Goal: Task Accomplishment & Management: Manage account settings

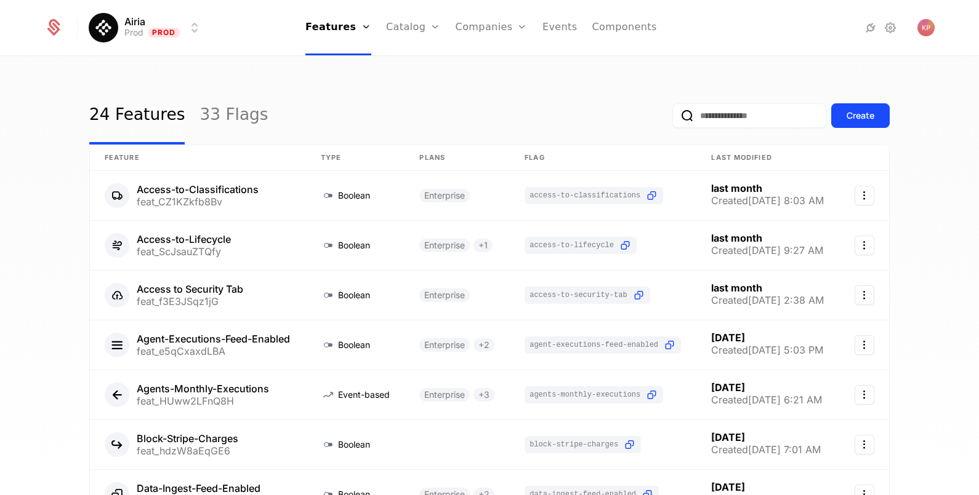
click at [493, 62] on link "Companies" at bounding box center [498, 60] width 57 height 10
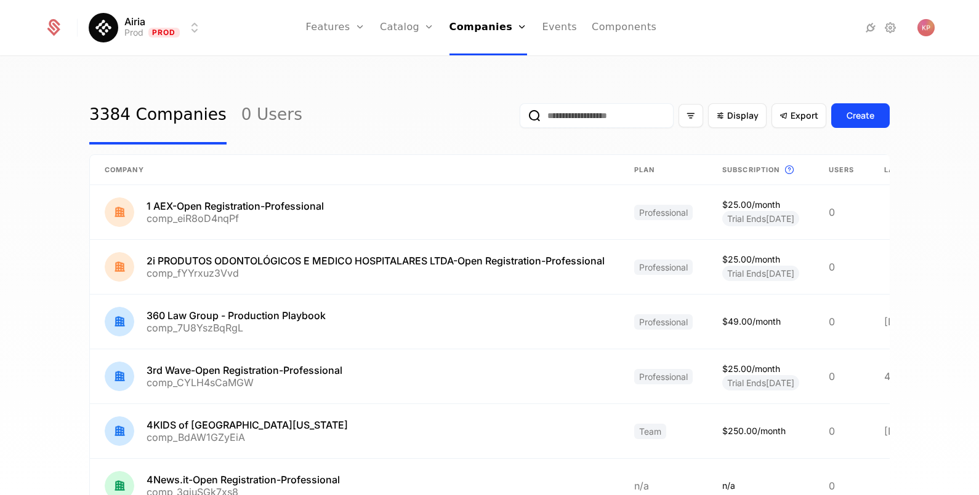
click at [577, 107] on input "email" at bounding box center [596, 115] width 154 height 25
paste input "**********"
type input "**********"
click at [519, 118] on button "submit" at bounding box center [519, 118] width 0 height 0
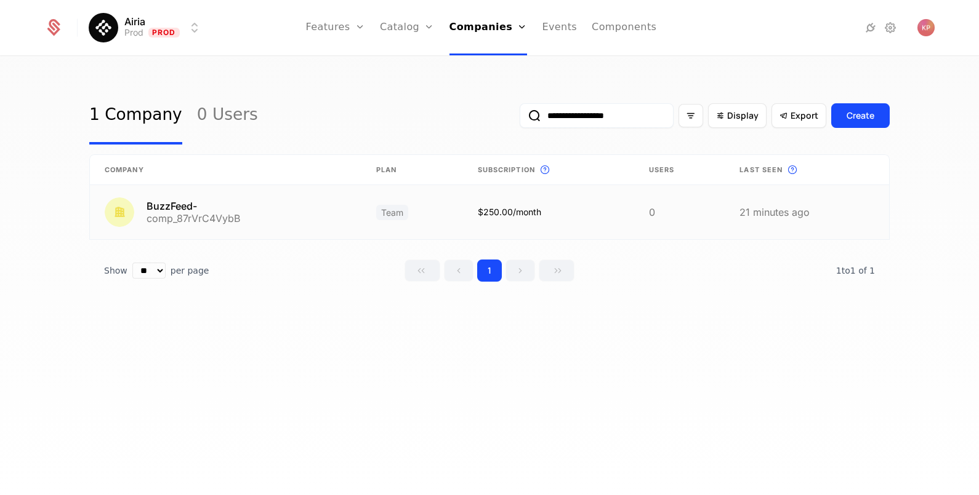
click at [299, 201] on link at bounding box center [225, 212] width 271 height 54
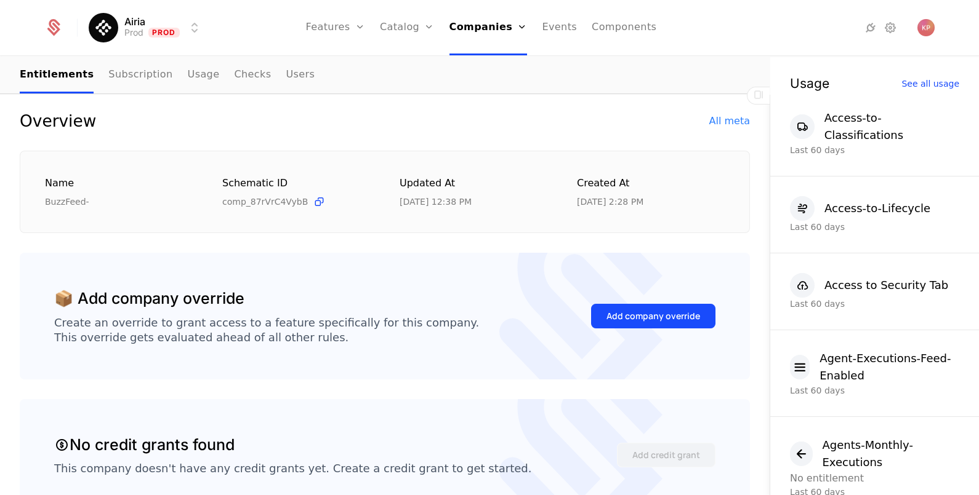
scroll to position [115, 0]
click at [653, 321] on button "Add company override" at bounding box center [653, 315] width 124 height 25
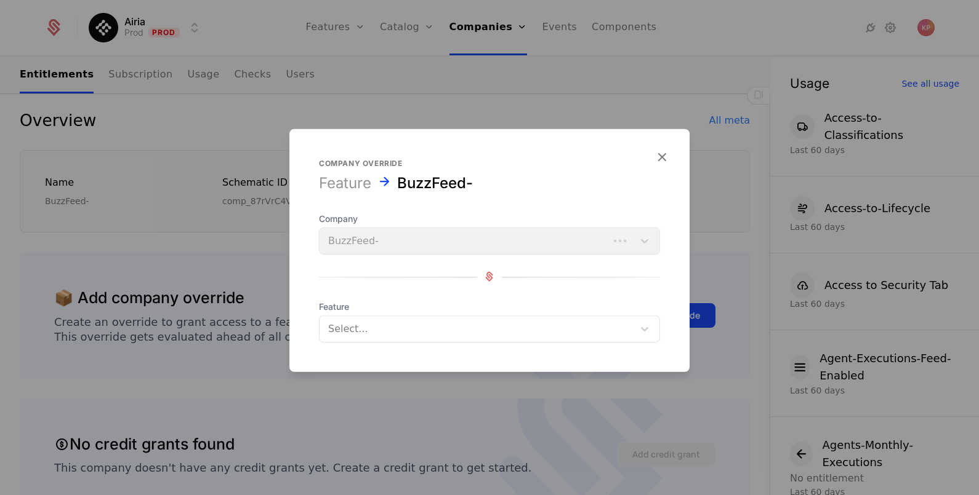
click at [381, 323] on div at bounding box center [476, 328] width 297 height 17
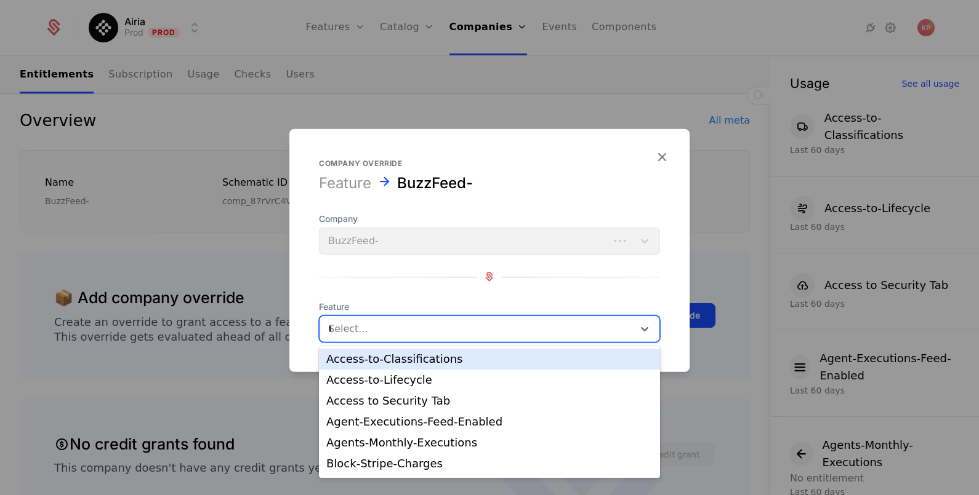
type input "**"
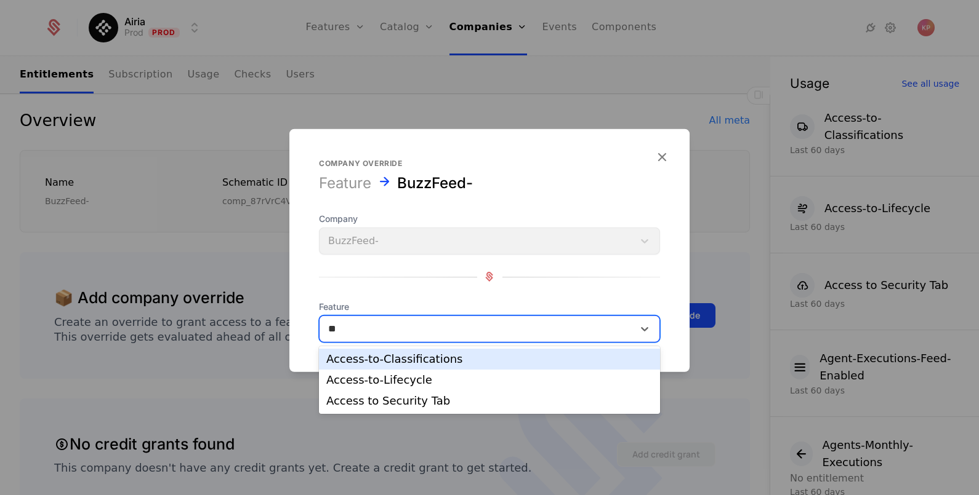
click at [405, 357] on div "Access-to-Classifications" at bounding box center [489, 359] width 326 height 11
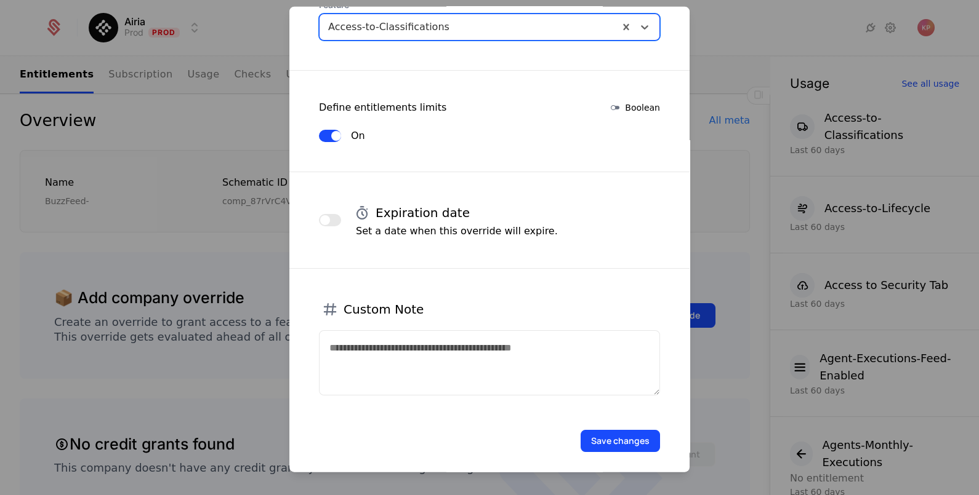
scroll to position [181, 0]
click at [612, 434] on button "Save changes" at bounding box center [619, 439] width 79 height 22
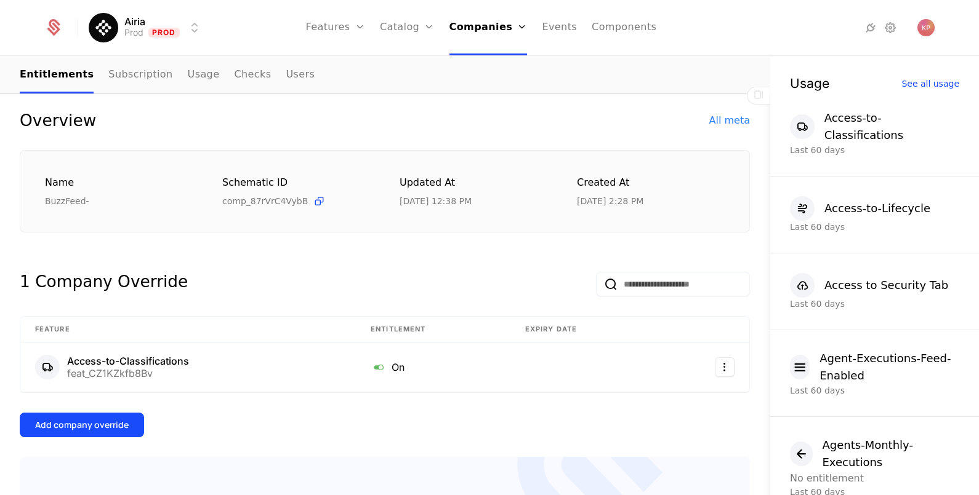
click at [91, 428] on div "Add company override" at bounding box center [82, 425] width 94 height 12
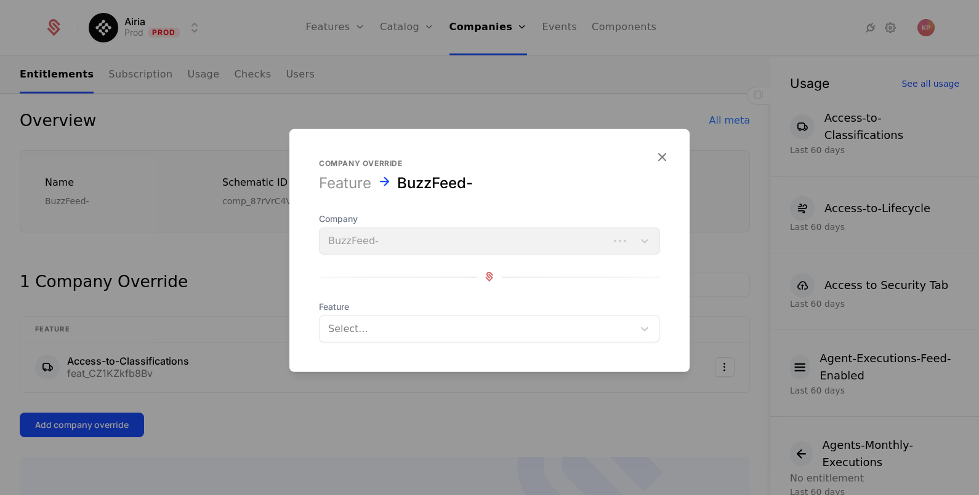
click at [489, 327] on div at bounding box center [476, 328] width 297 height 17
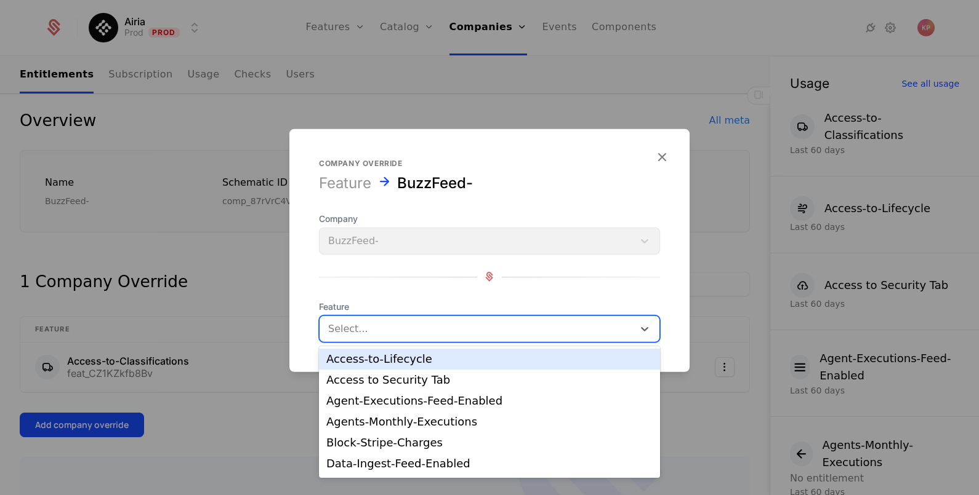
click at [459, 361] on div "Access-to-Lifecycle" at bounding box center [489, 359] width 326 height 11
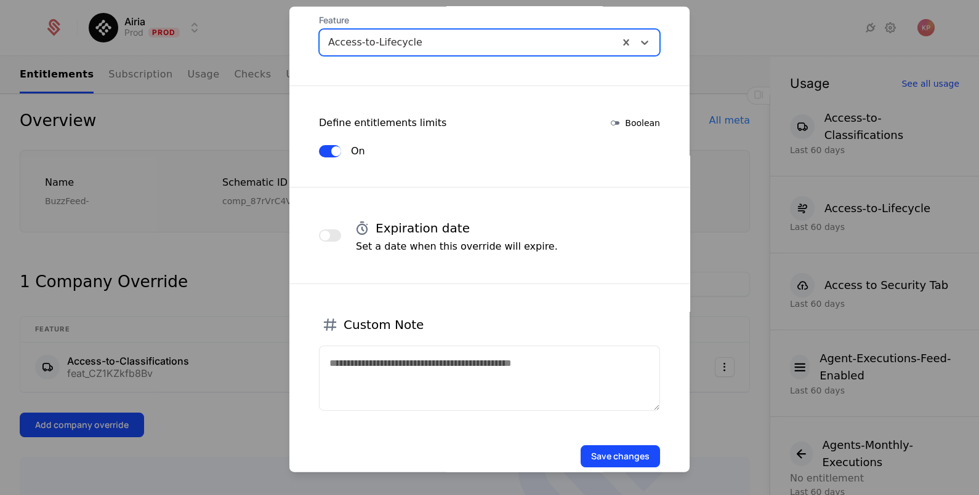
scroll to position [167, 0]
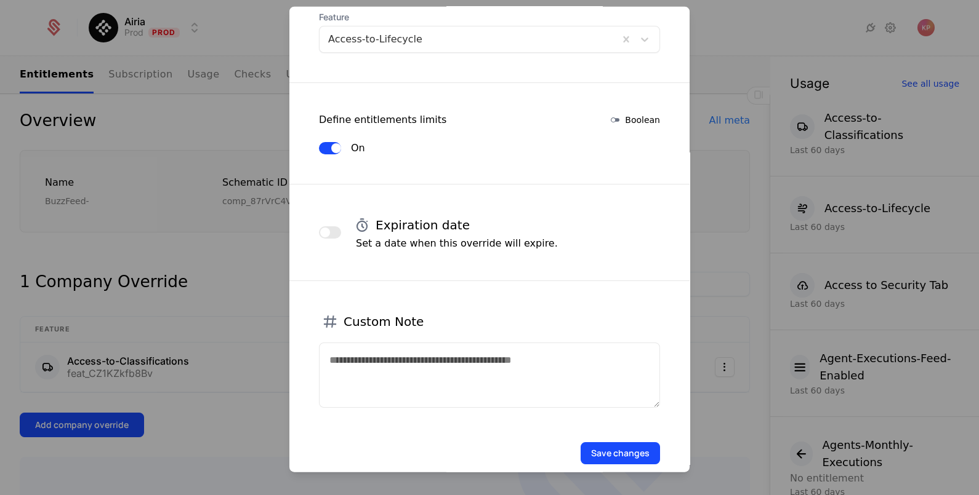
click at [597, 446] on button "Save changes" at bounding box center [619, 453] width 79 height 22
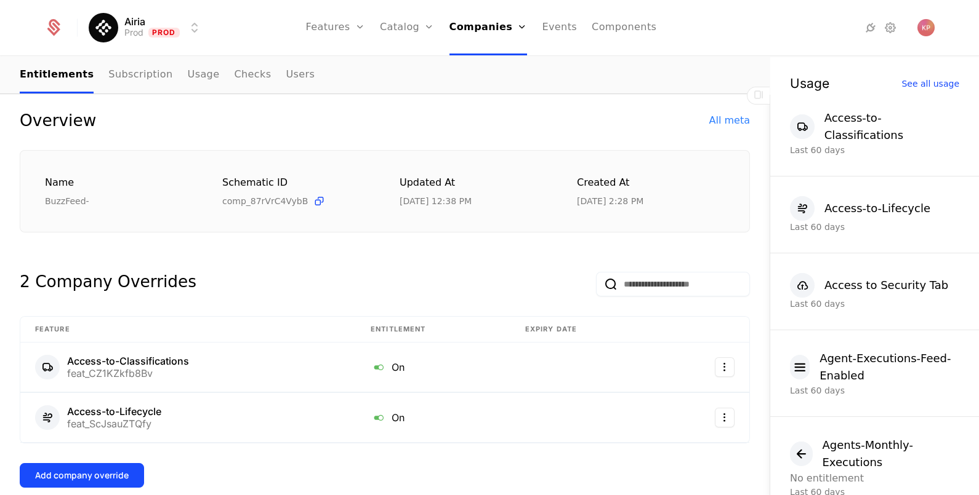
scroll to position [183, 0]
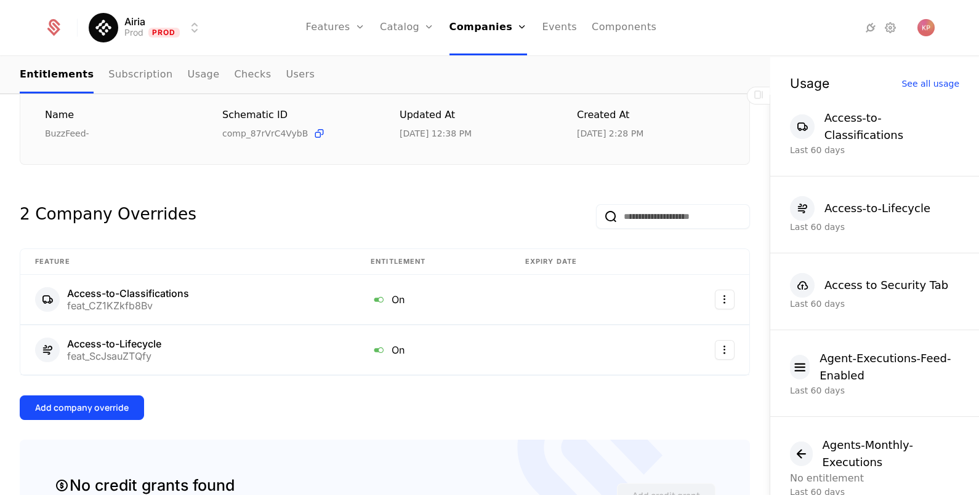
click at [66, 404] on div "Add company override" at bounding box center [82, 408] width 94 height 12
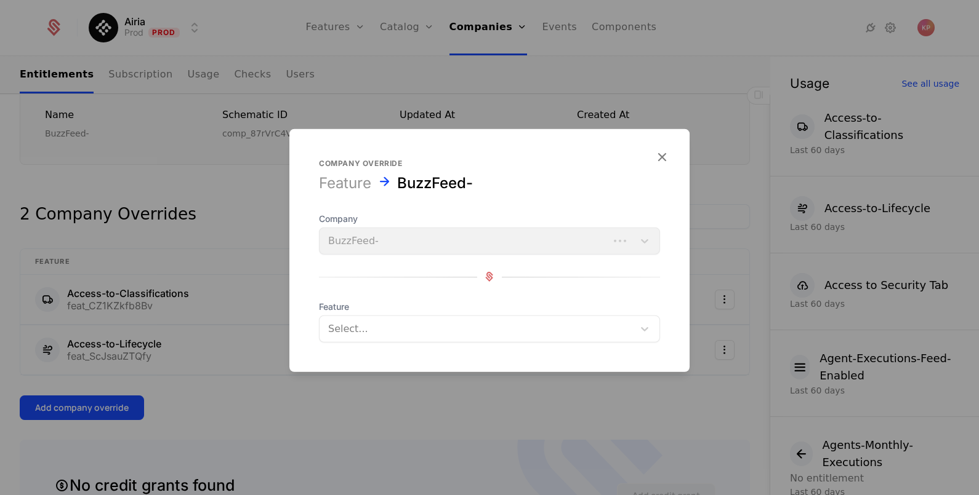
click at [344, 334] on div at bounding box center [476, 328] width 297 height 17
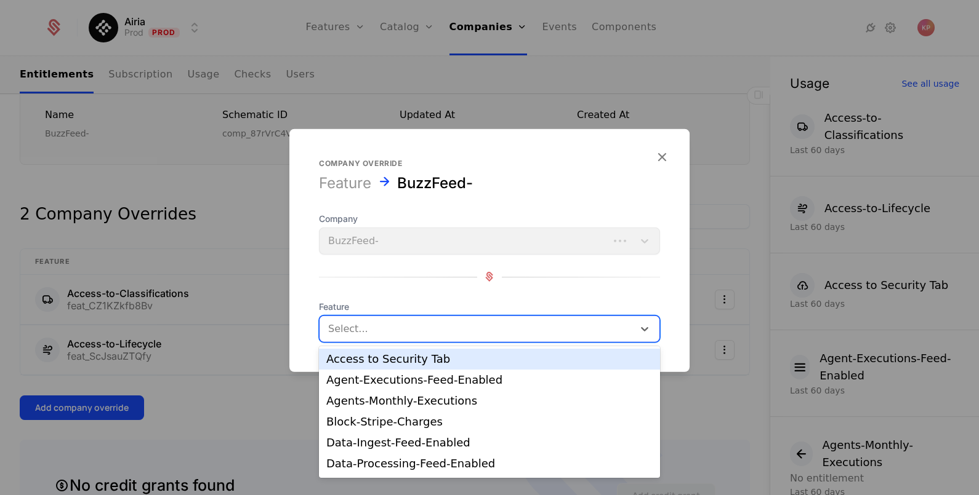
click at [397, 357] on div "Access to Security Tab" at bounding box center [489, 359] width 326 height 11
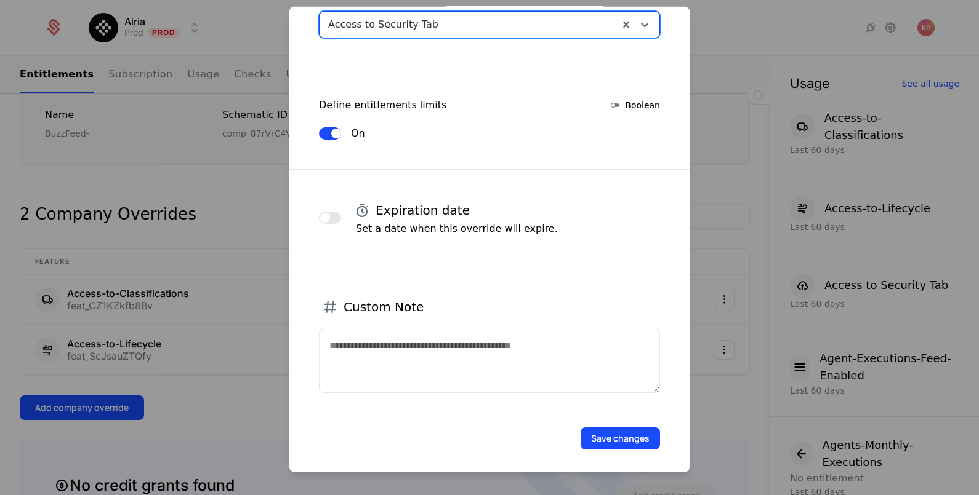
scroll to position [187, 0]
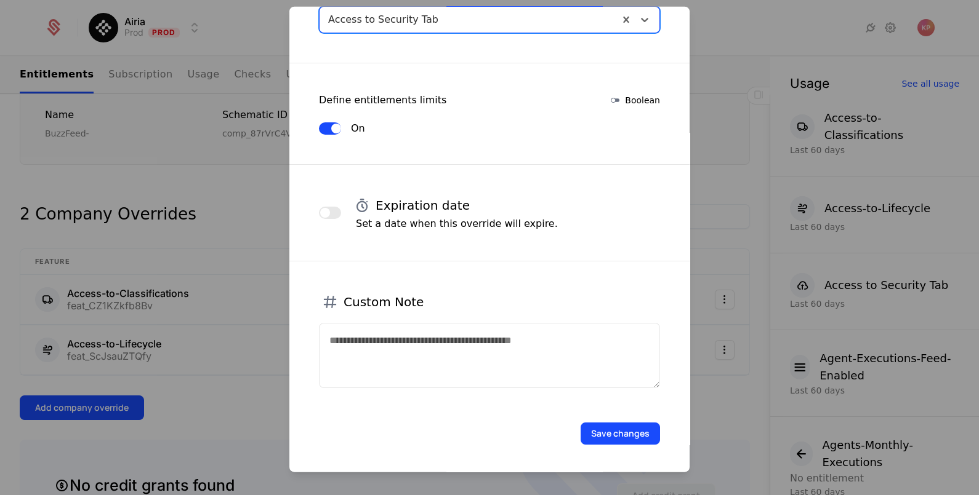
click at [625, 429] on button "Save changes" at bounding box center [619, 433] width 79 height 22
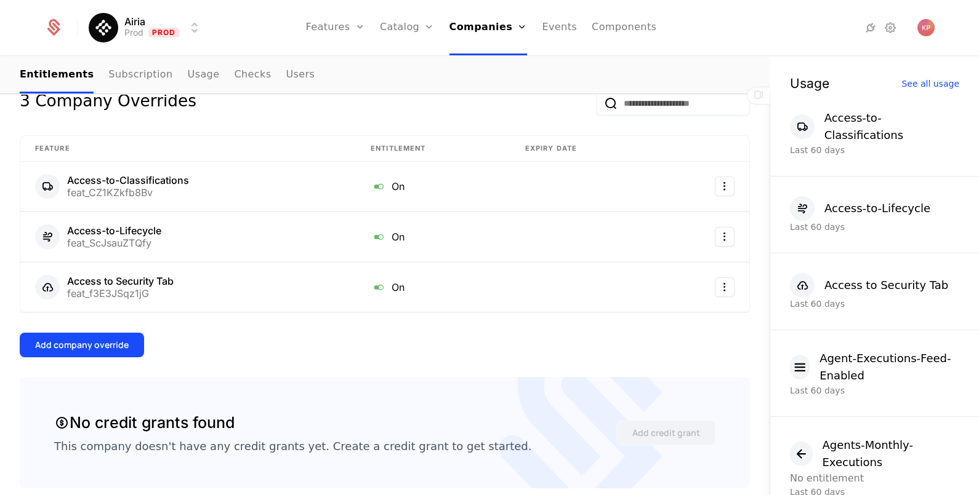
scroll to position [297, 0]
click at [103, 341] on div "Add company override" at bounding box center [82, 345] width 94 height 12
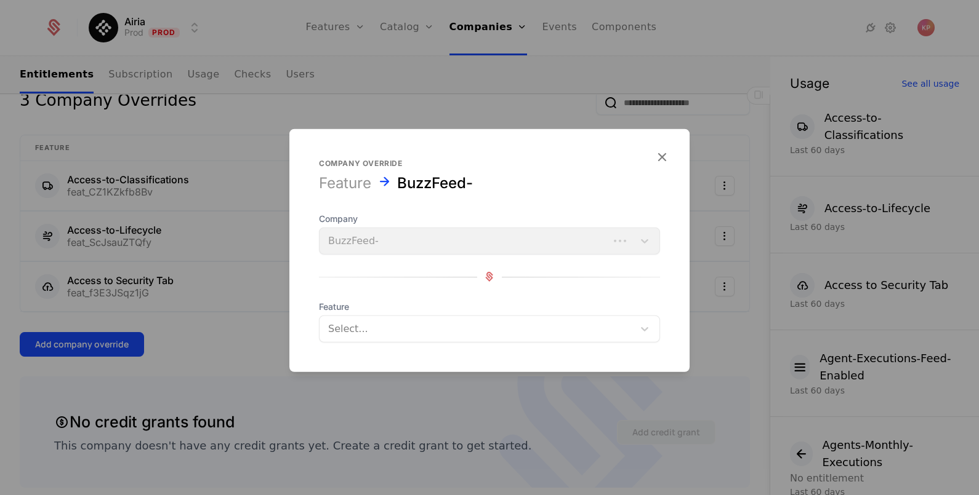
click at [434, 337] on div "Select..." at bounding box center [476, 329] width 314 height 22
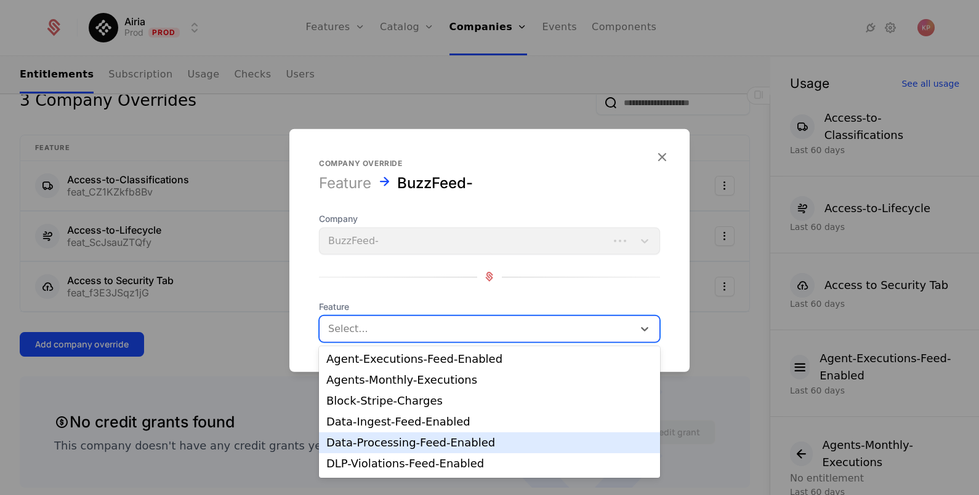
click at [411, 443] on div "Data-Processing-Feed-Enabled" at bounding box center [489, 443] width 326 height 11
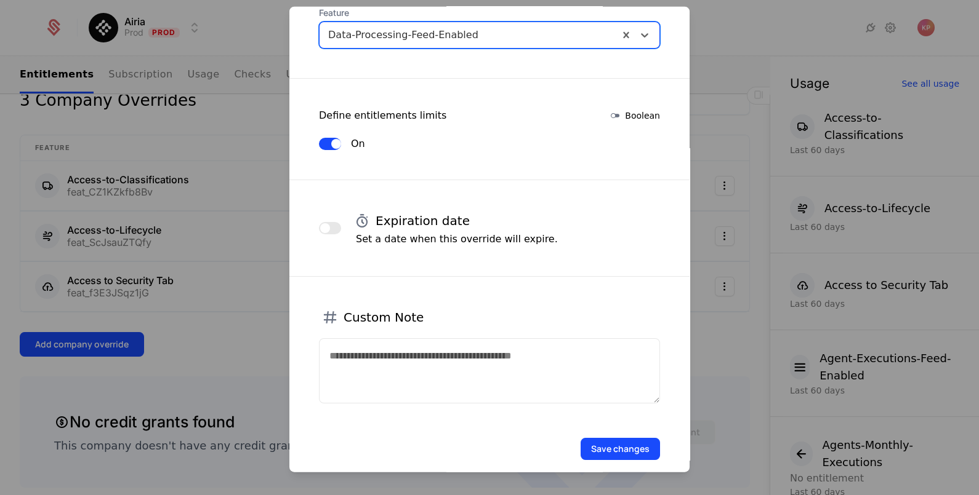
scroll to position [182, 0]
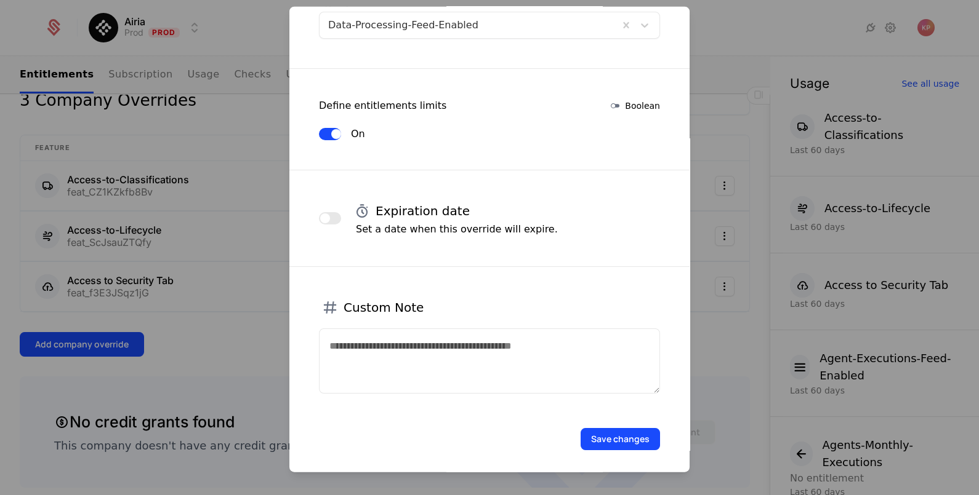
click at [625, 444] on button "Save changes" at bounding box center [619, 439] width 79 height 22
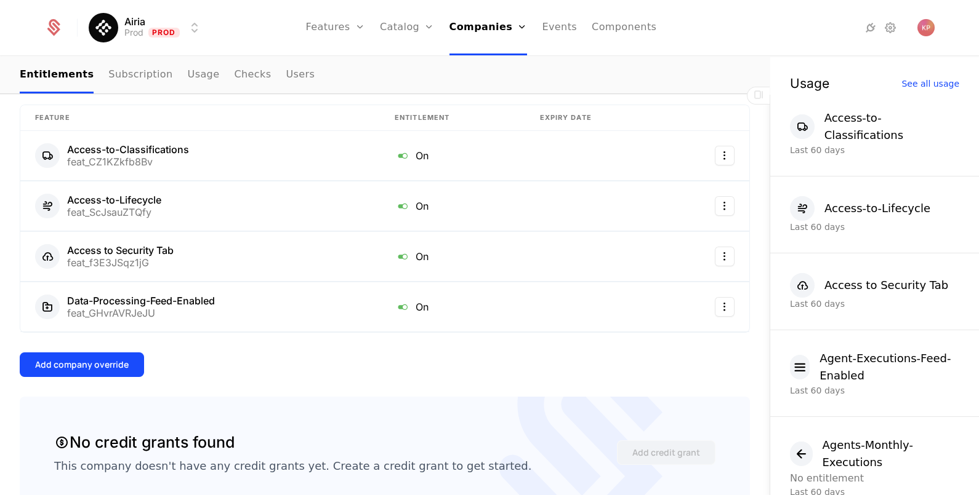
scroll to position [327, 0]
click at [59, 361] on div "Add company override" at bounding box center [82, 364] width 94 height 12
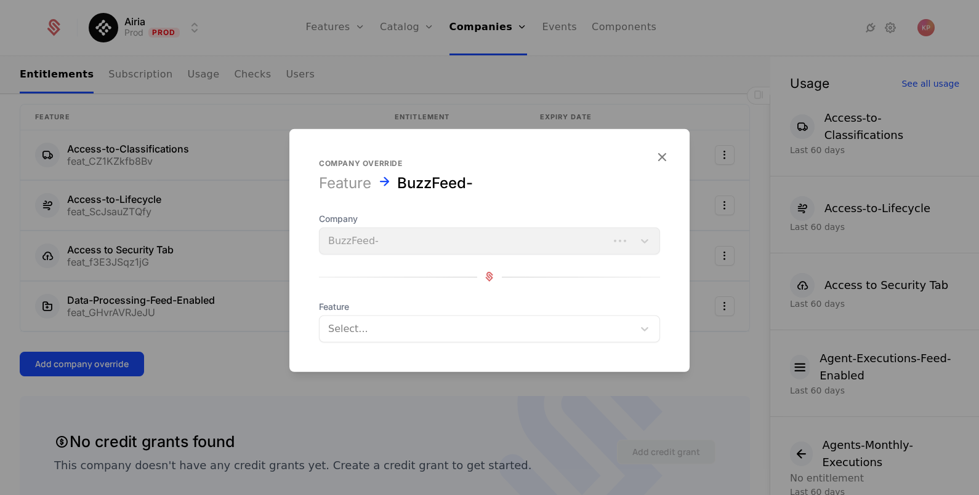
click at [452, 330] on div at bounding box center [476, 328] width 297 height 17
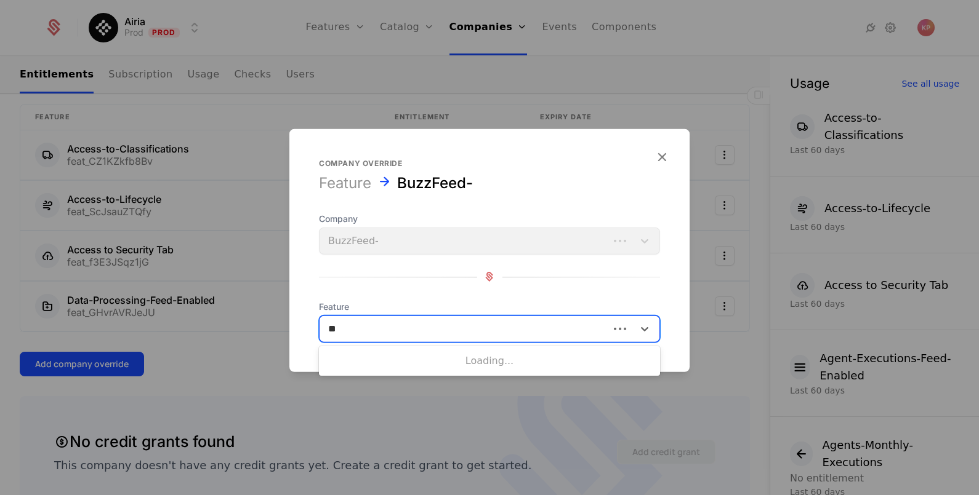
type input "***"
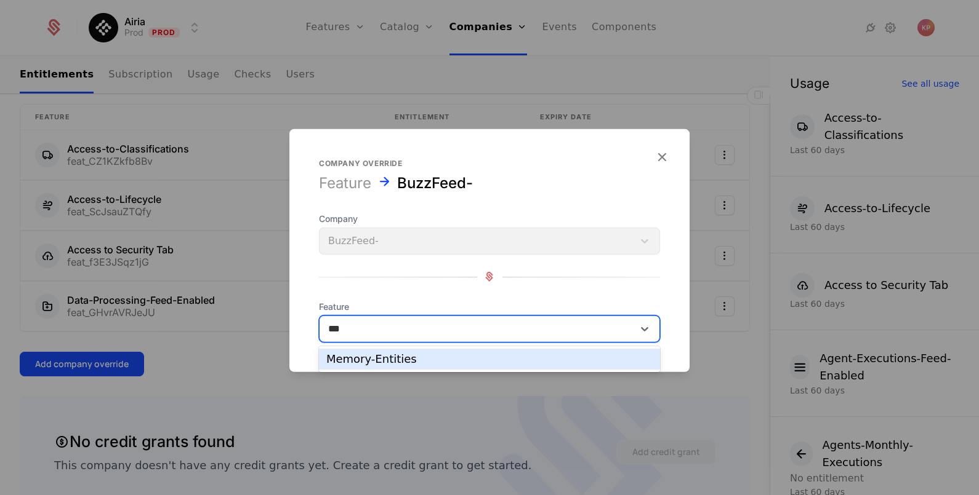
click at [441, 358] on div "Memory-Entities" at bounding box center [489, 359] width 326 height 11
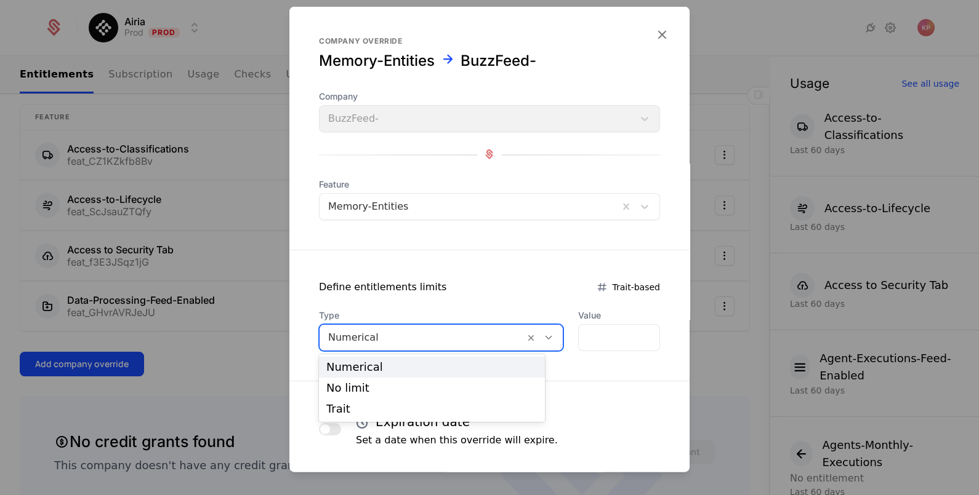
click at [404, 339] on div at bounding box center [422, 337] width 188 height 17
click at [400, 390] on div "No limit" at bounding box center [431, 388] width 211 height 11
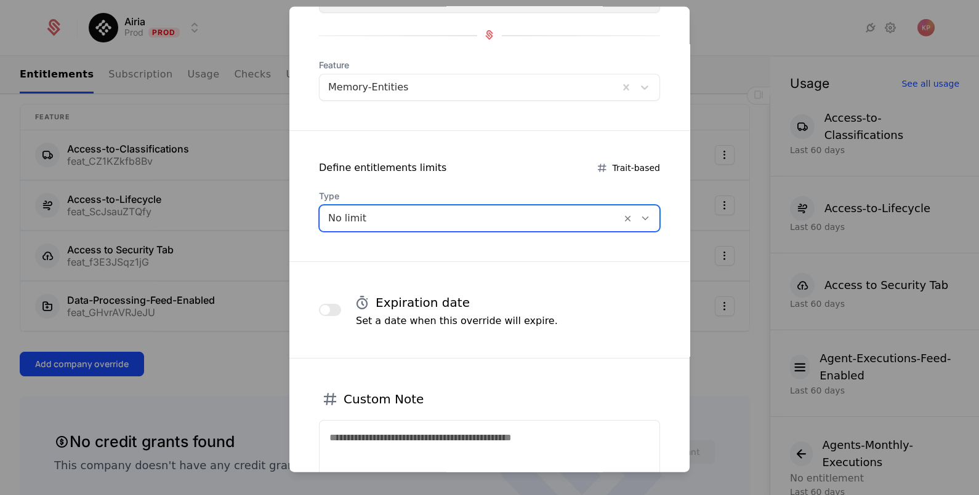
scroll to position [210, 0]
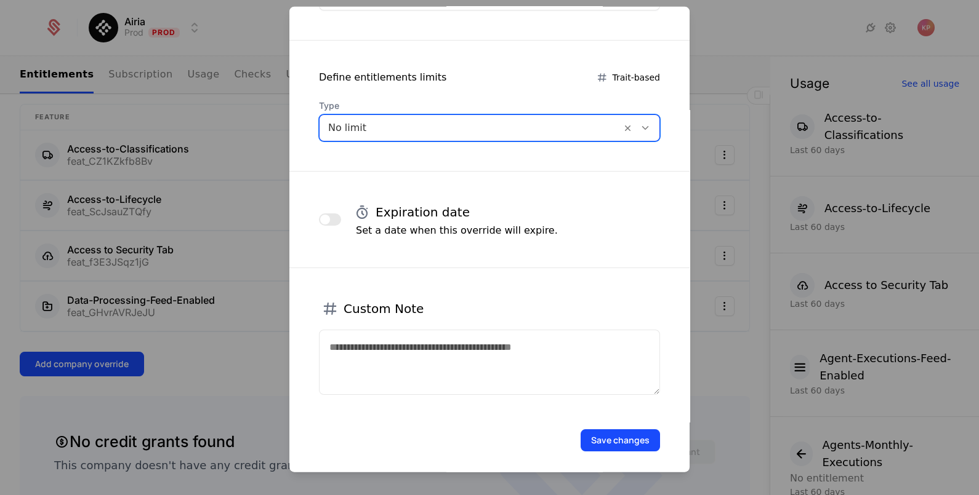
click at [614, 437] on button "Save changes" at bounding box center [619, 440] width 79 height 22
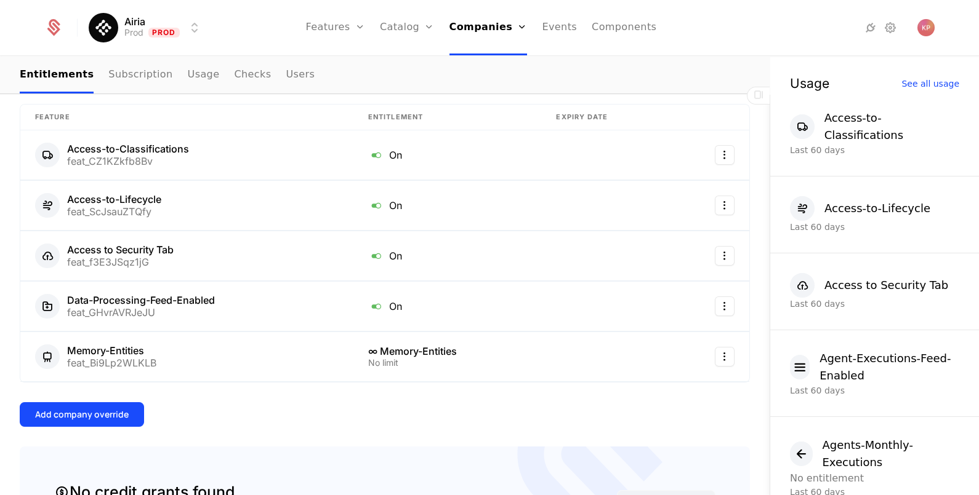
click at [106, 423] on button "Add company override" at bounding box center [82, 415] width 124 height 25
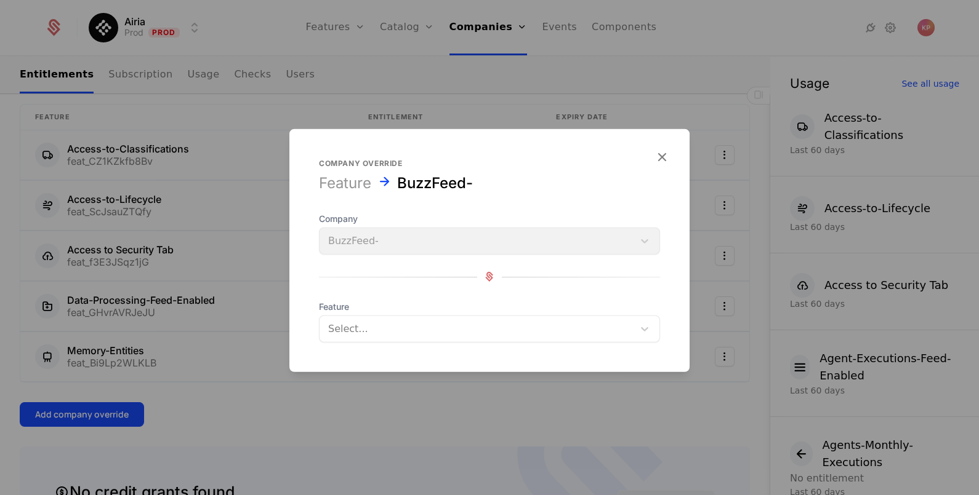
click at [493, 322] on div at bounding box center [476, 328] width 297 height 17
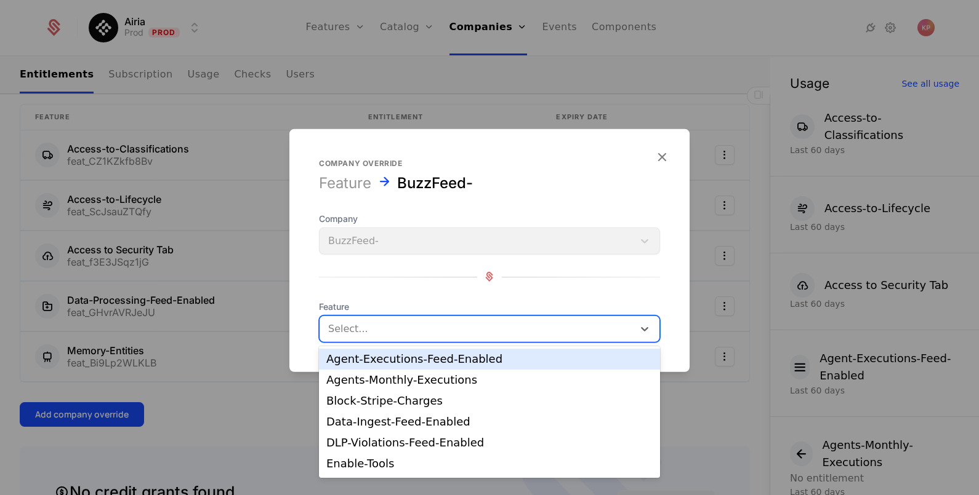
type input "*"
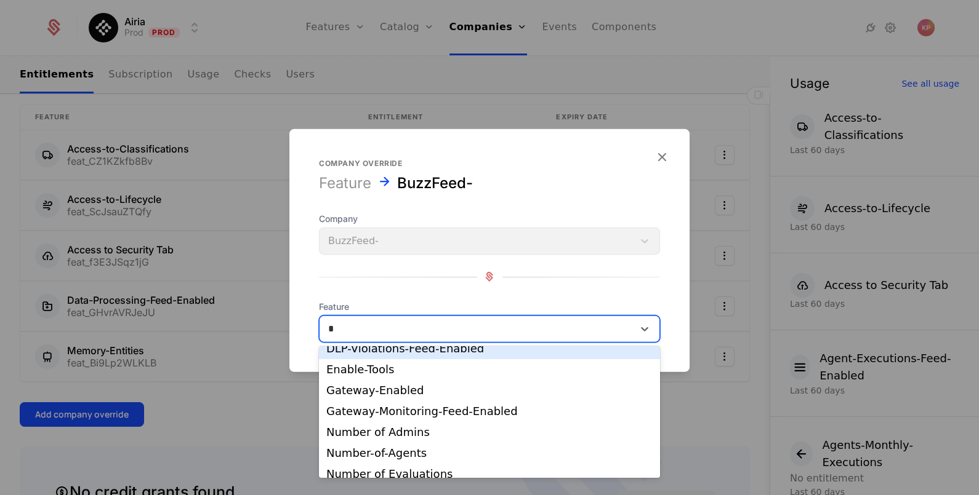
scroll to position [80, 0]
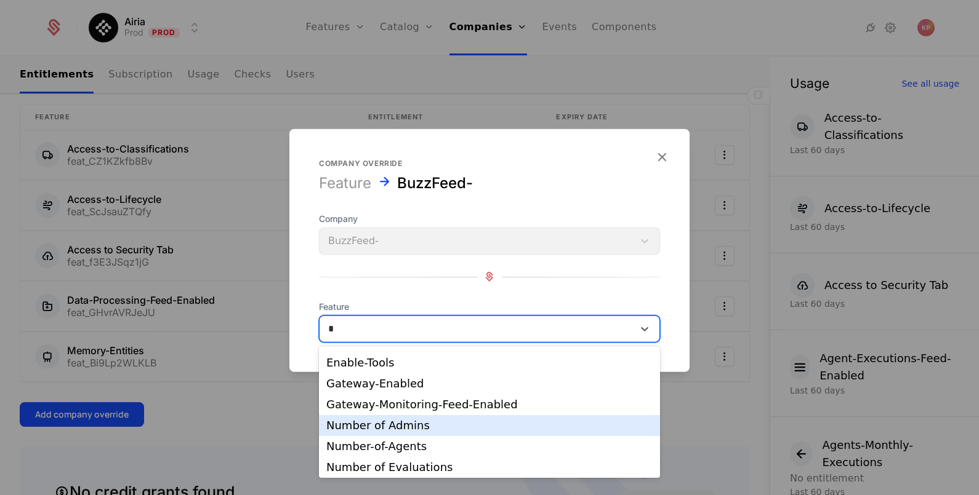
click at [443, 425] on div "Number of Admins" at bounding box center [489, 425] width 326 height 11
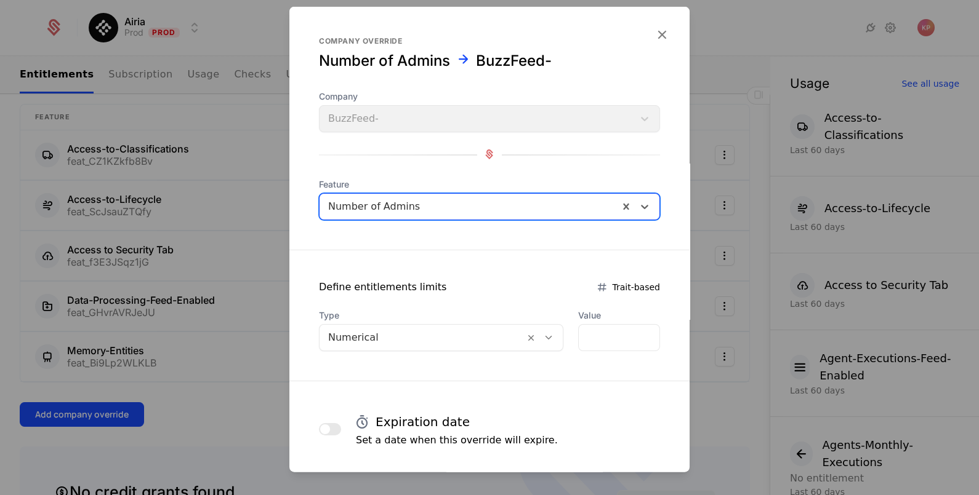
click at [433, 348] on div "Numerical" at bounding box center [441, 337] width 244 height 27
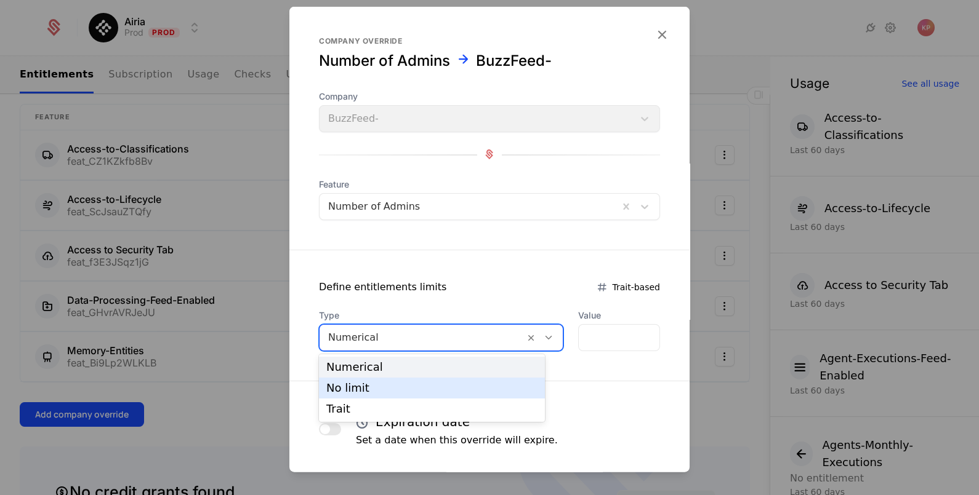
click at [407, 393] on div "No limit" at bounding box center [431, 388] width 211 height 11
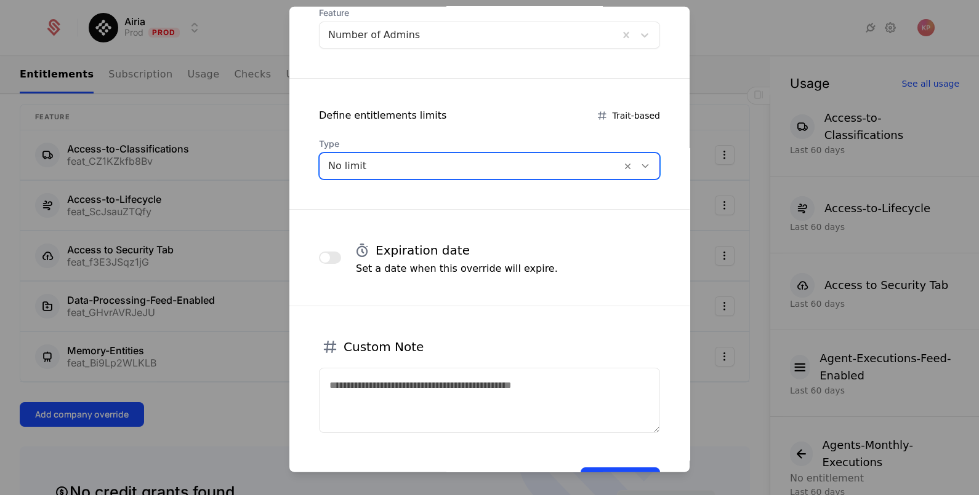
scroll to position [172, 0]
click at [603, 467] on button "Save changes" at bounding box center [619, 478] width 79 height 22
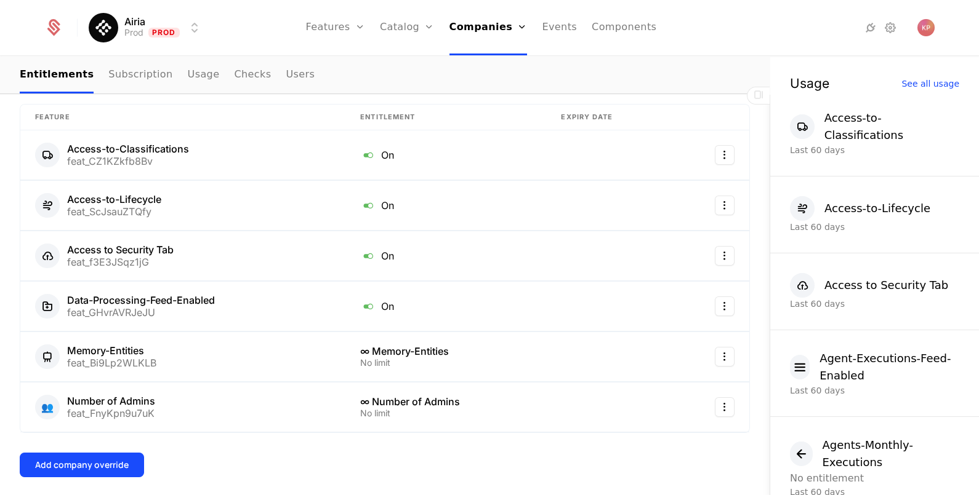
click at [55, 459] on div "Add company override" at bounding box center [82, 465] width 94 height 12
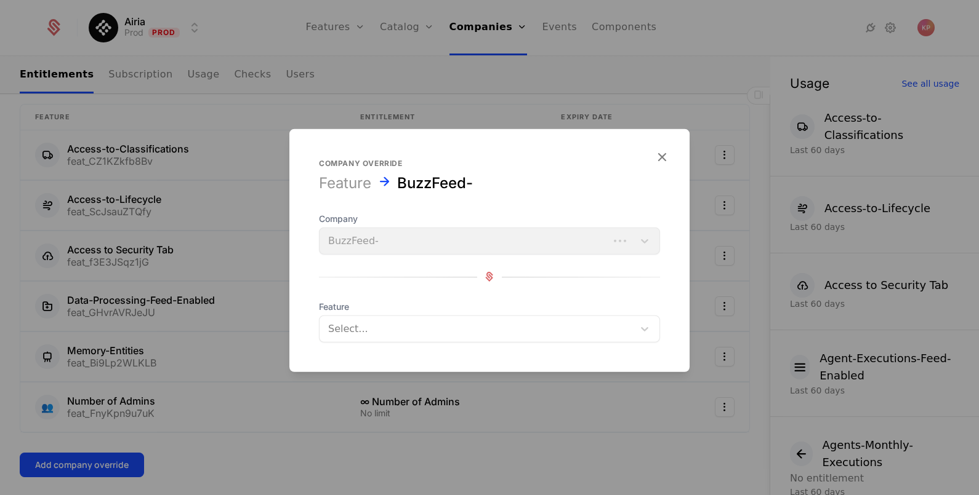
click at [425, 329] on div at bounding box center [476, 328] width 297 height 17
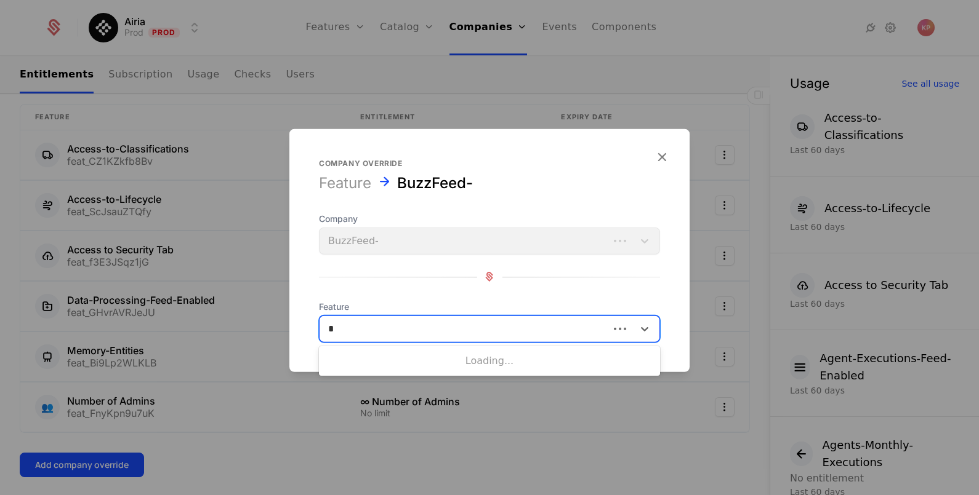
type input "**"
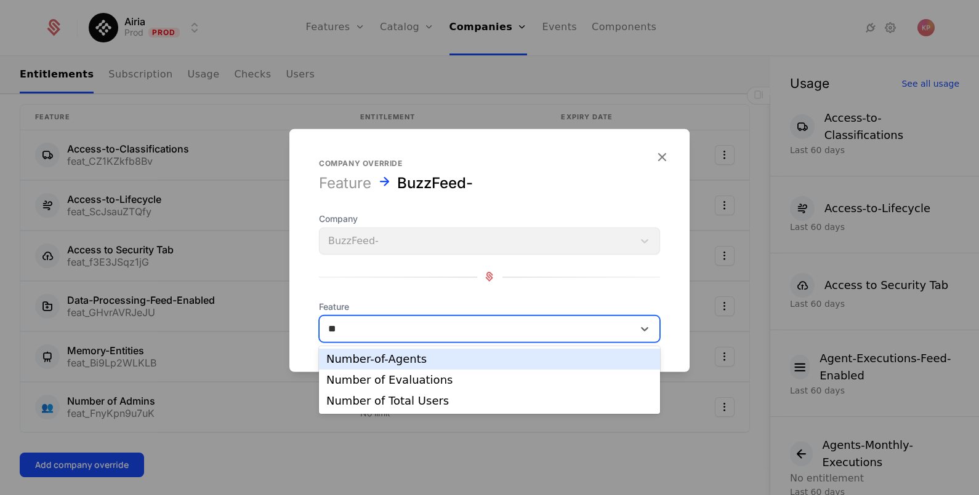
click at [437, 360] on div "Number-of-Agents" at bounding box center [489, 359] width 326 height 11
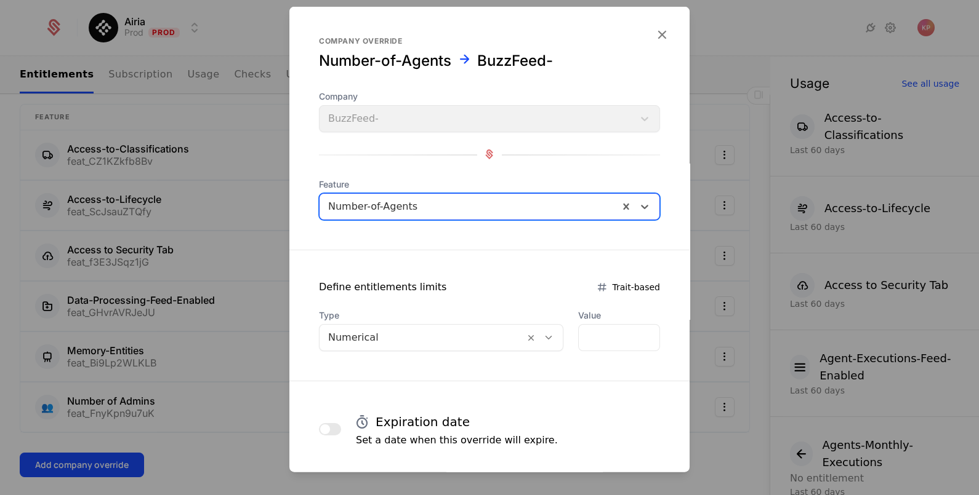
click at [385, 342] on div at bounding box center [422, 337] width 188 height 17
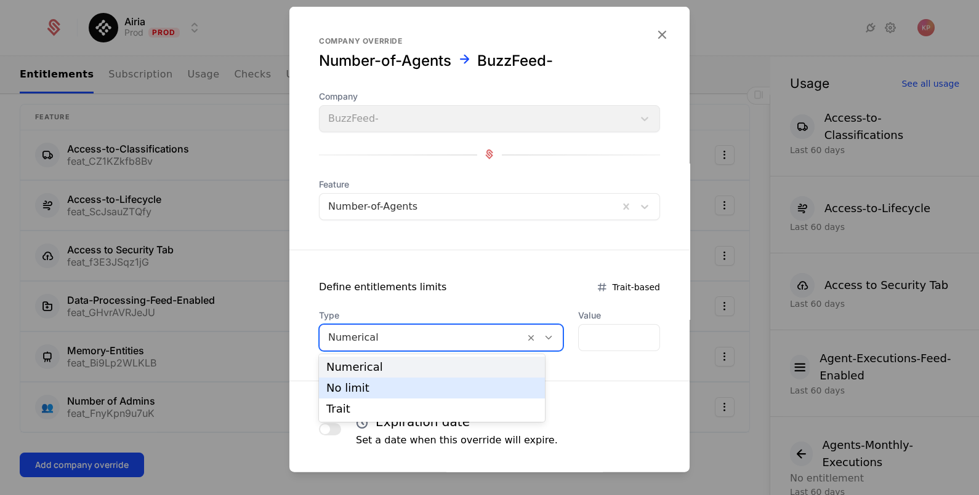
click at [382, 379] on div "No limit" at bounding box center [432, 388] width 226 height 21
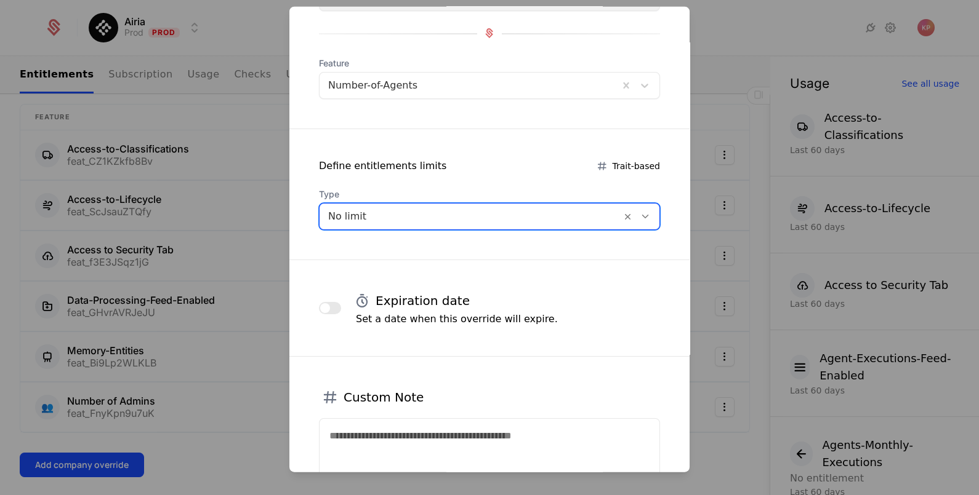
scroll to position [216, 0]
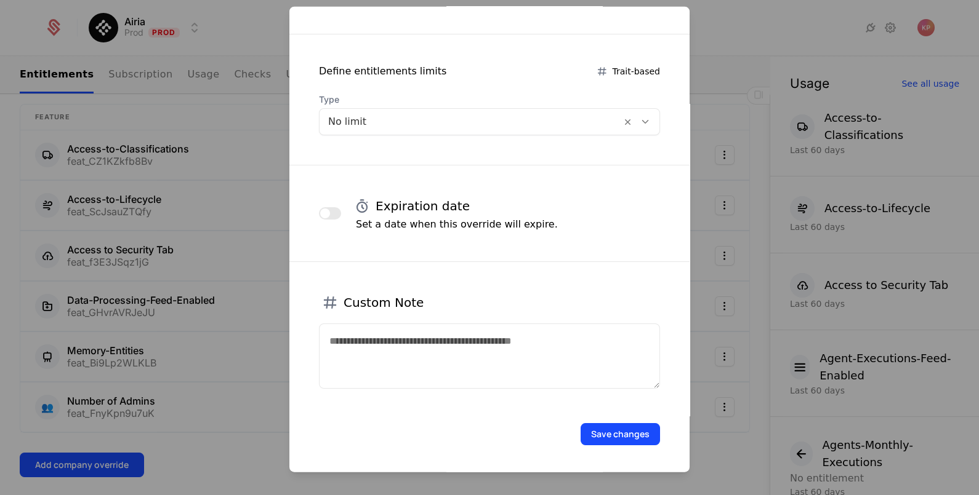
click at [597, 415] on div "Save changes" at bounding box center [489, 416] width 400 height 57
click at [599, 431] on button "Save changes" at bounding box center [619, 434] width 79 height 22
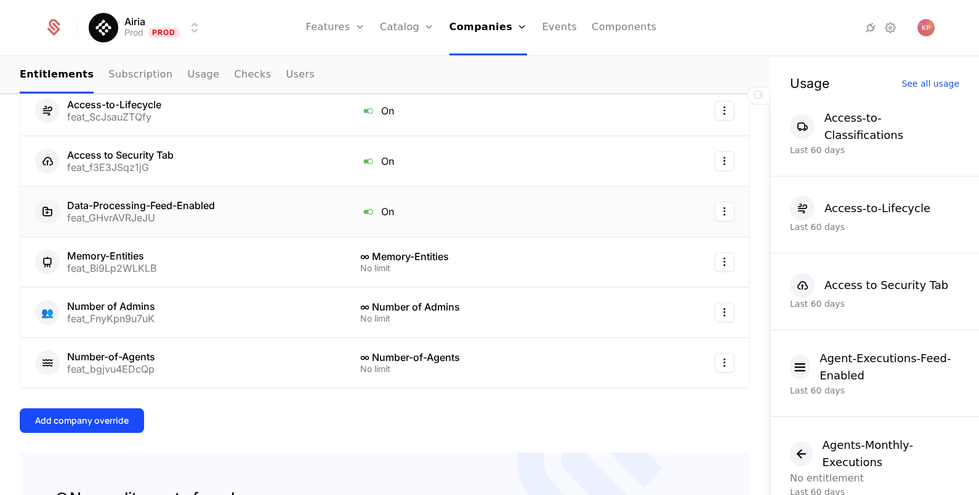
scroll to position [426, 0]
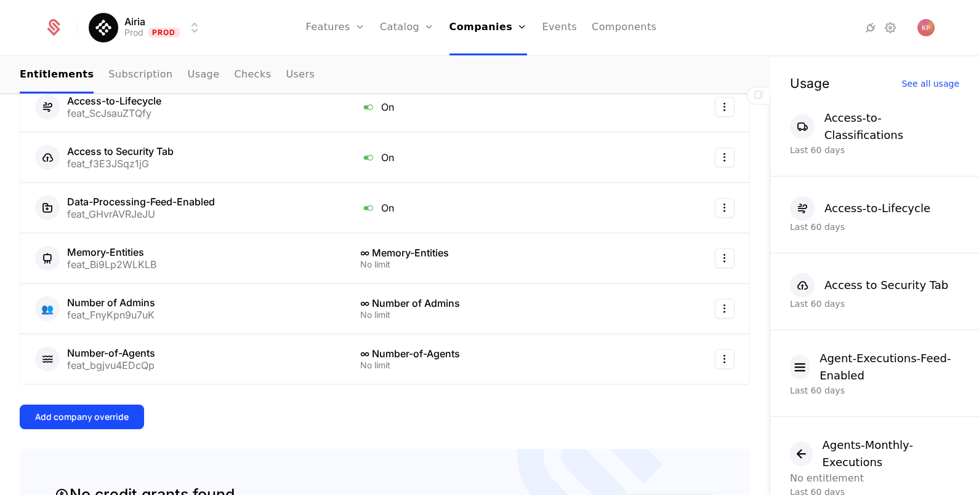
click at [89, 413] on div "Add company override" at bounding box center [82, 417] width 94 height 12
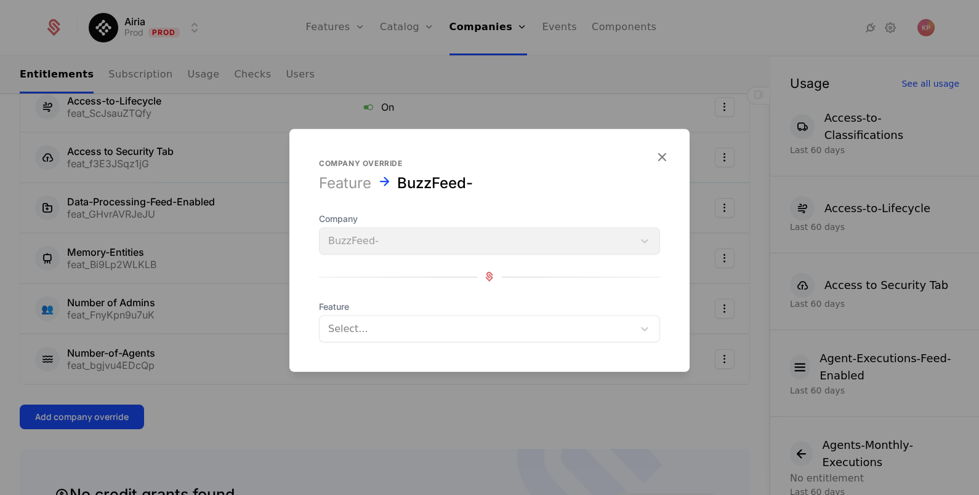
click at [394, 320] on div at bounding box center [476, 328] width 297 height 17
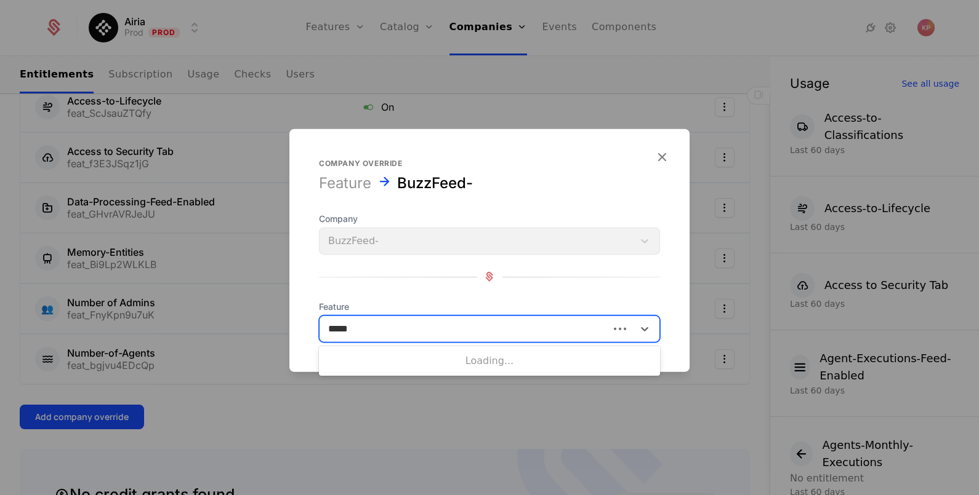
type input "******"
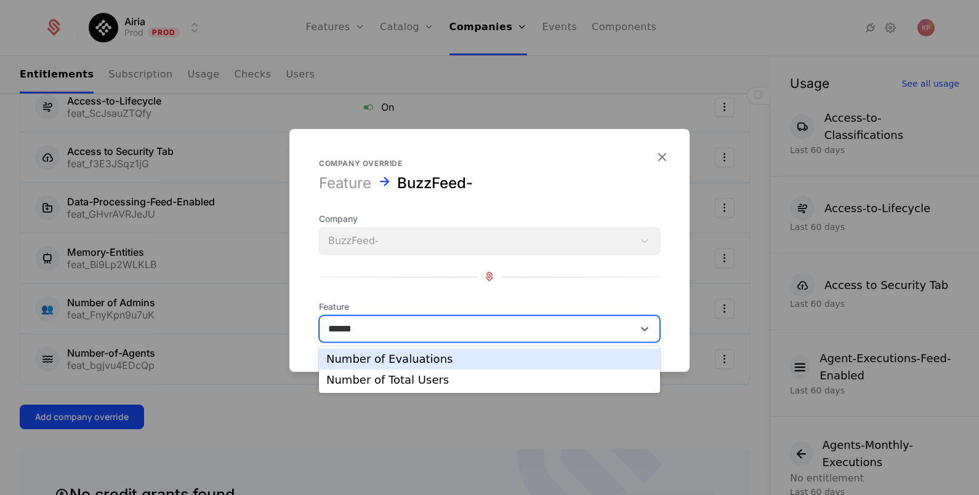
click at [404, 359] on div "Number of Evaluations" at bounding box center [489, 359] width 326 height 11
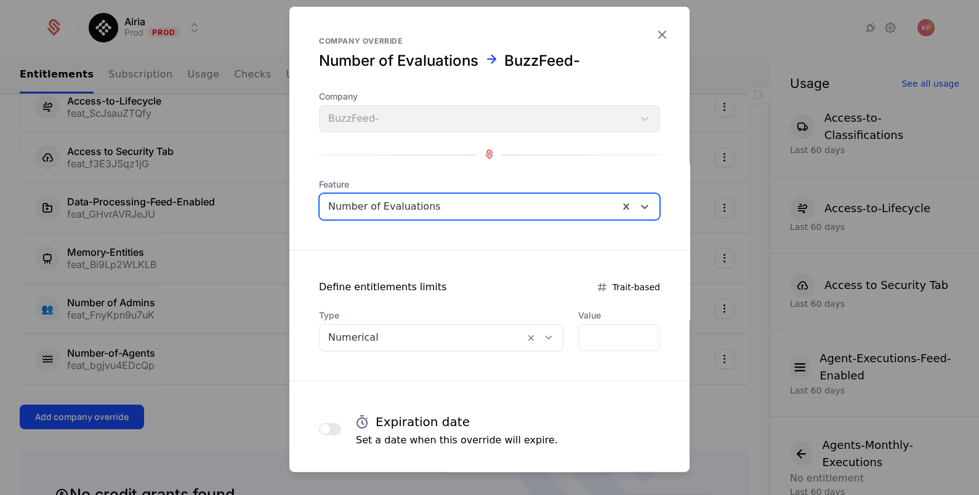
click at [380, 334] on div at bounding box center [422, 337] width 188 height 17
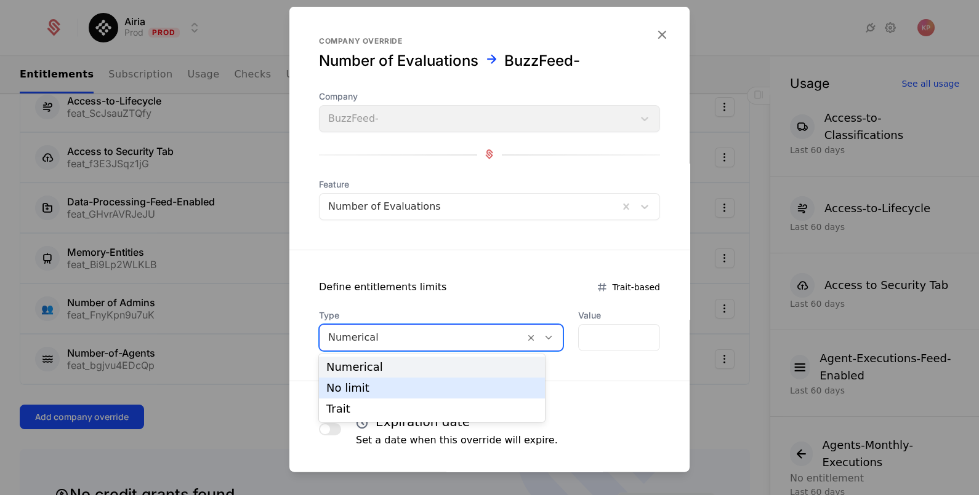
click at [368, 385] on div "No limit" at bounding box center [431, 388] width 211 height 11
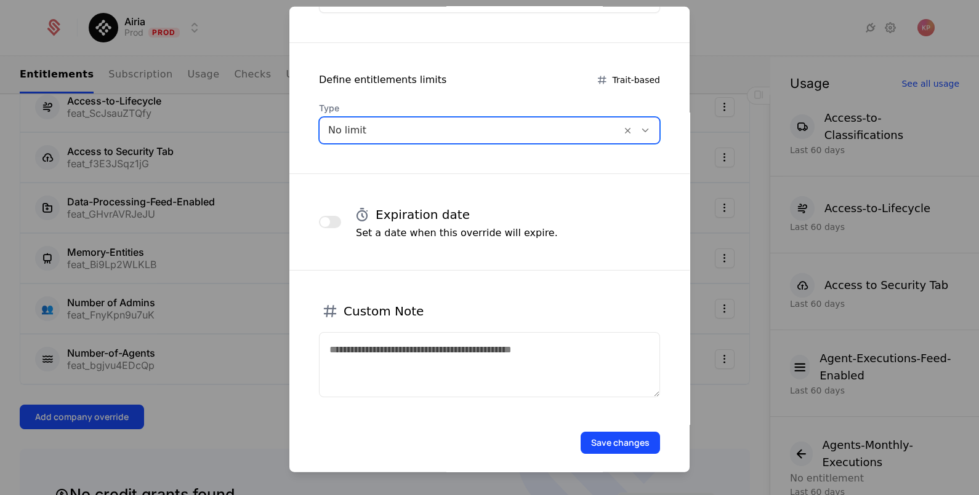
scroll to position [211, 0]
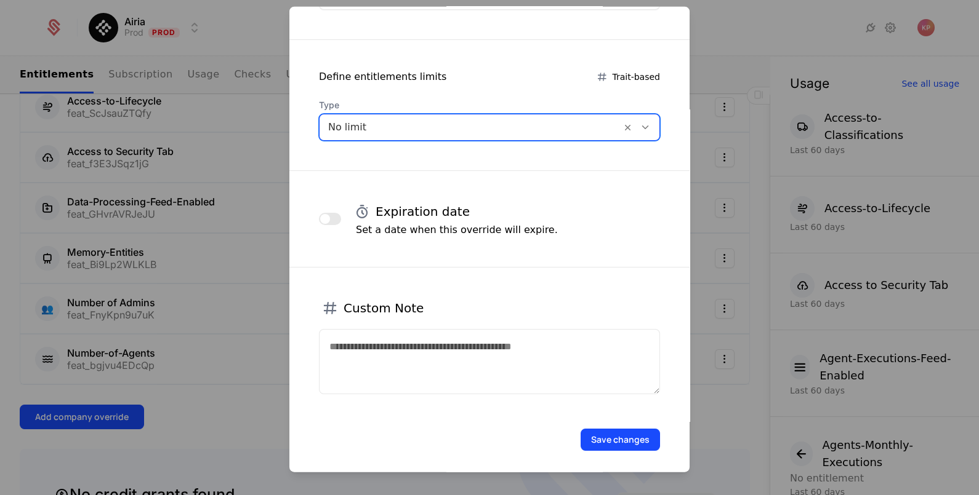
click at [585, 430] on button "Save changes" at bounding box center [619, 439] width 79 height 22
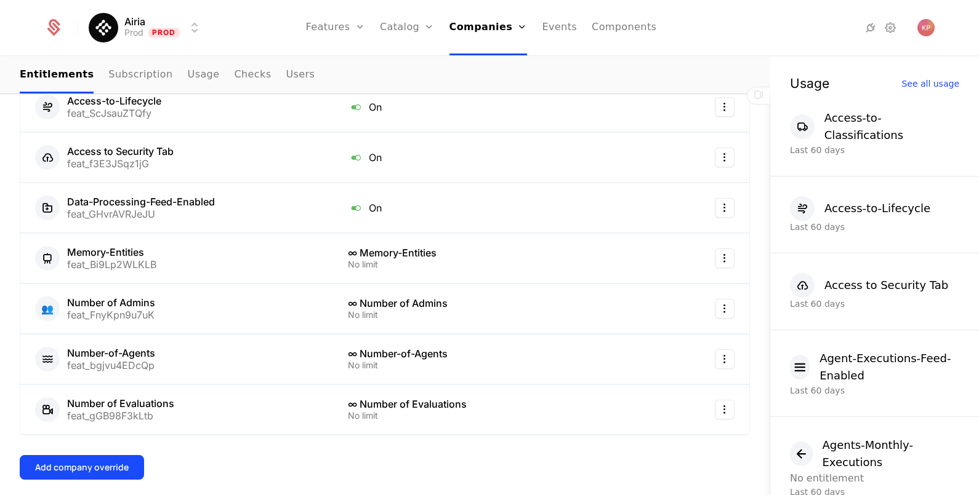
click at [114, 468] on div "Add company override" at bounding box center [82, 468] width 94 height 12
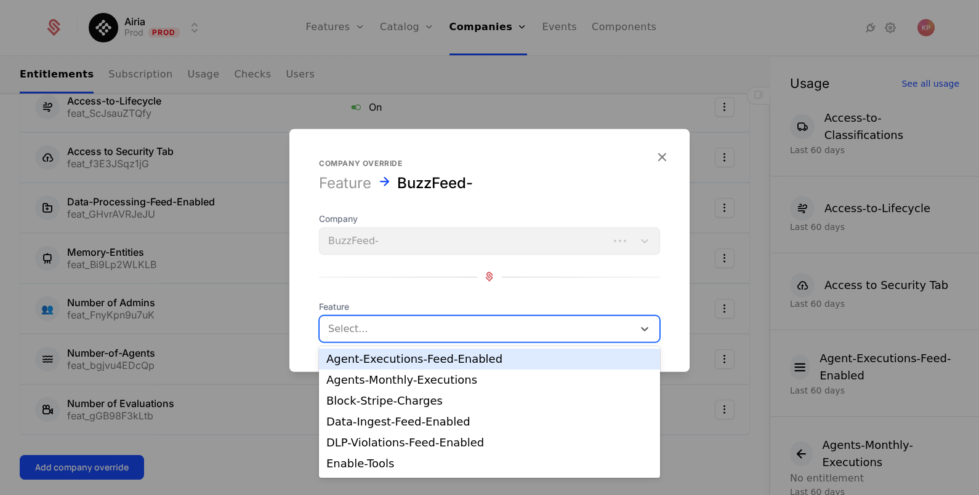
click at [437, 336] on div at bounding box center [476, 328] width 297 height 17
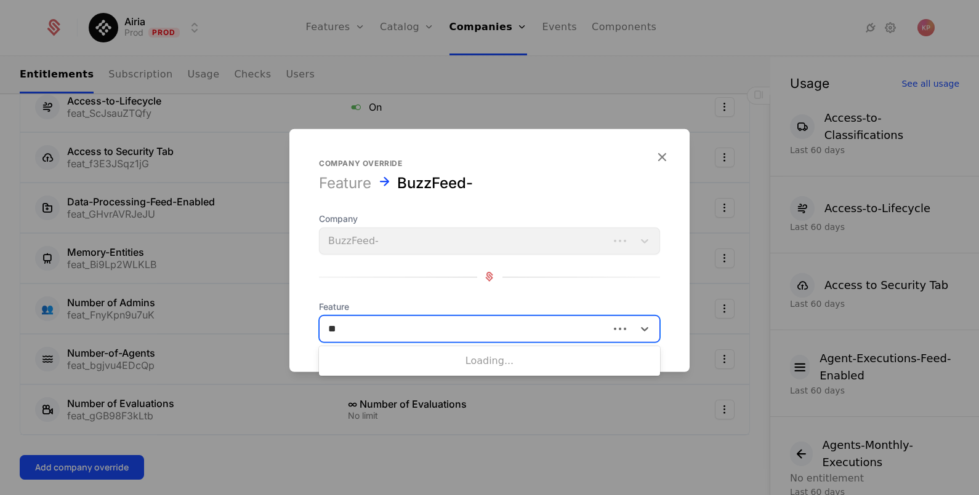
type input "***"
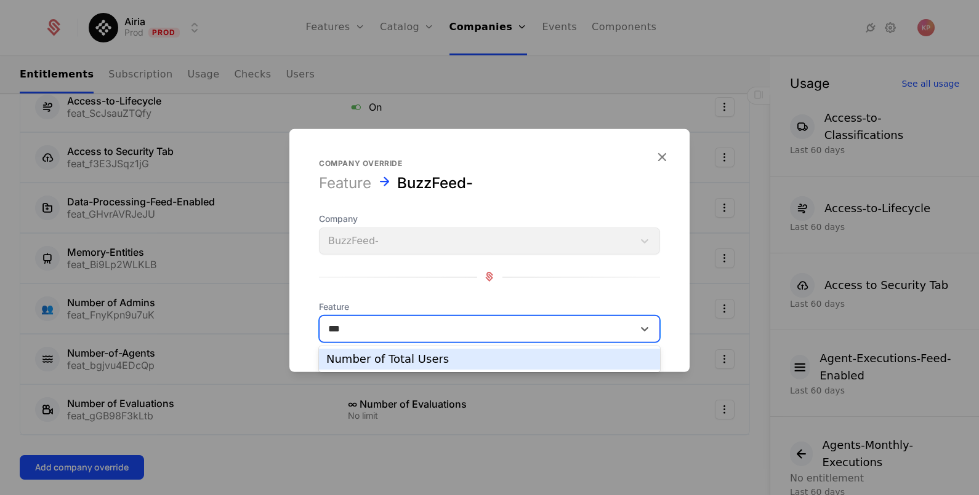
click at [446, 354] on div "Number of Total Users" at bounding box center [489, 359] width 326 height 11
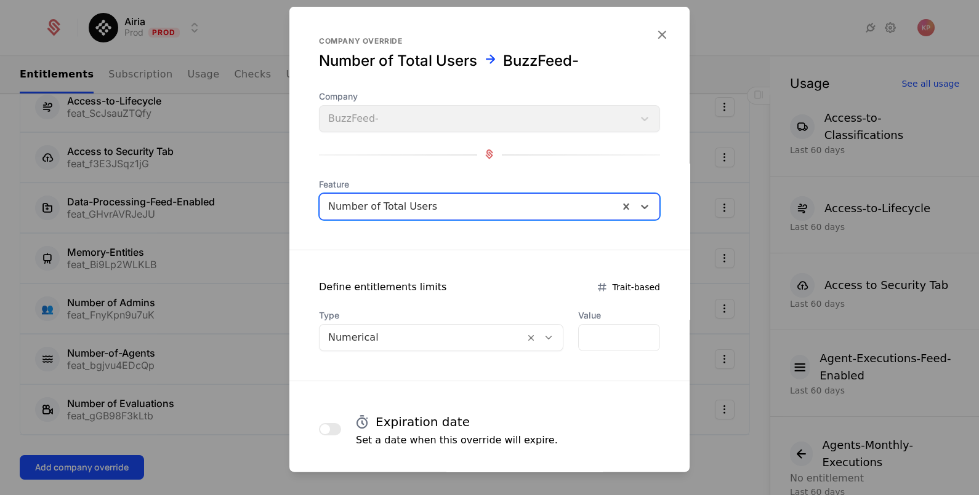
click at [379, 337] on div at bounding box center [422, 337] width 188 height 17
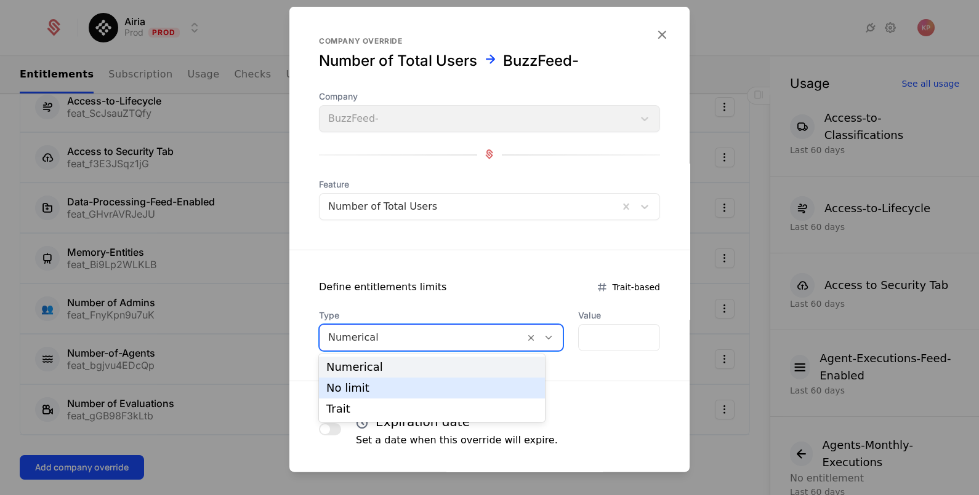
click at [371, 381] on div "No limit" at bounding box center [432, 388] width 226 height 21
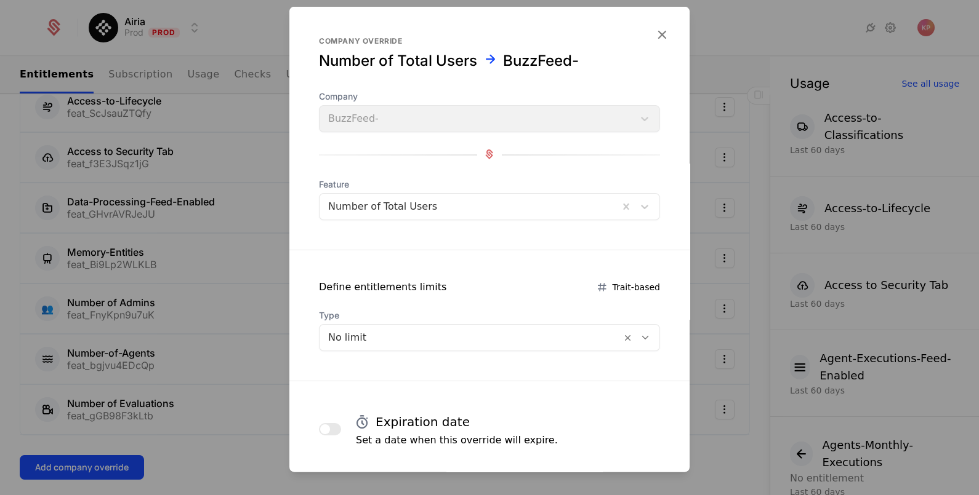
click at [371, 381] on form "Company override Number of Total Users BuzzFeed- Company BuzzFeed- Feature Numb…" at bounding box center [489, 348] width 400 height 684
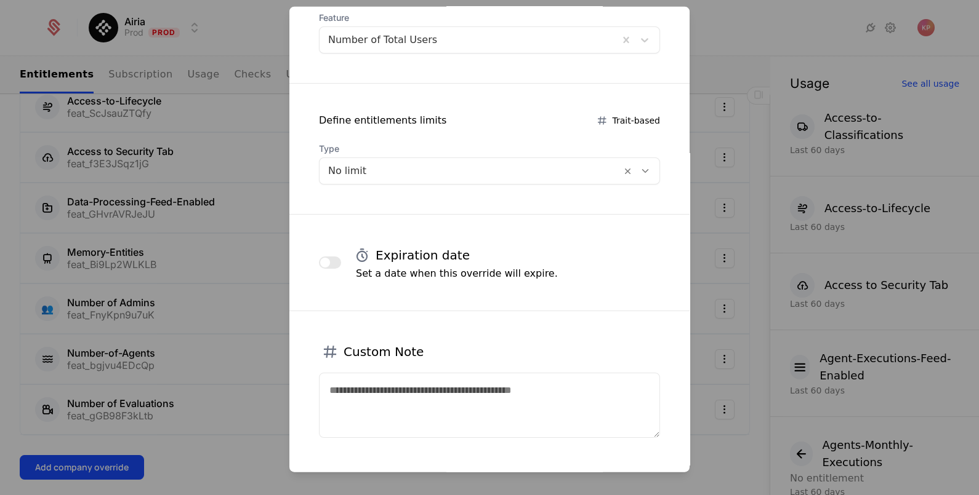
scroll to position [216, 0]
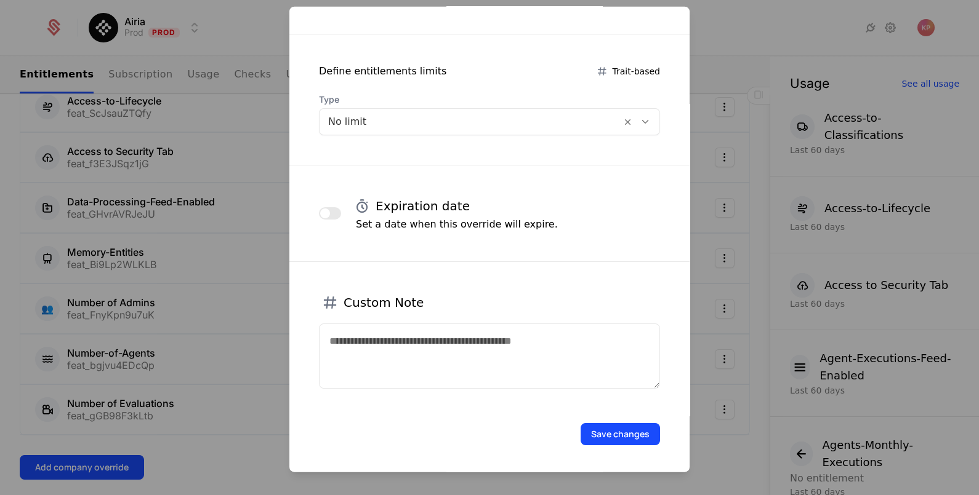
click at [603, 430] on button "Save changes" at bounding box center [619, 434] width 79 height 22
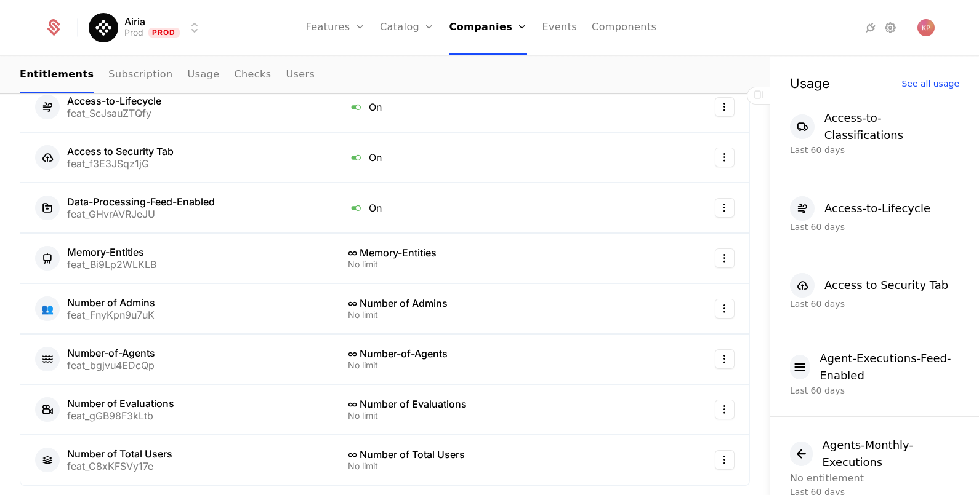
scroll to position [581, 0]
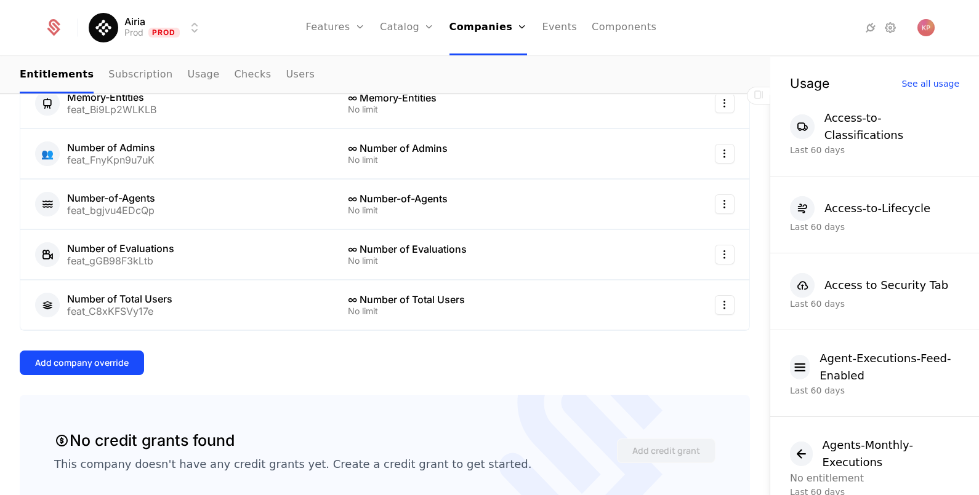
click at [85, 357] on div "Add company override" at bounding box center [82, 363] width 94 height 12
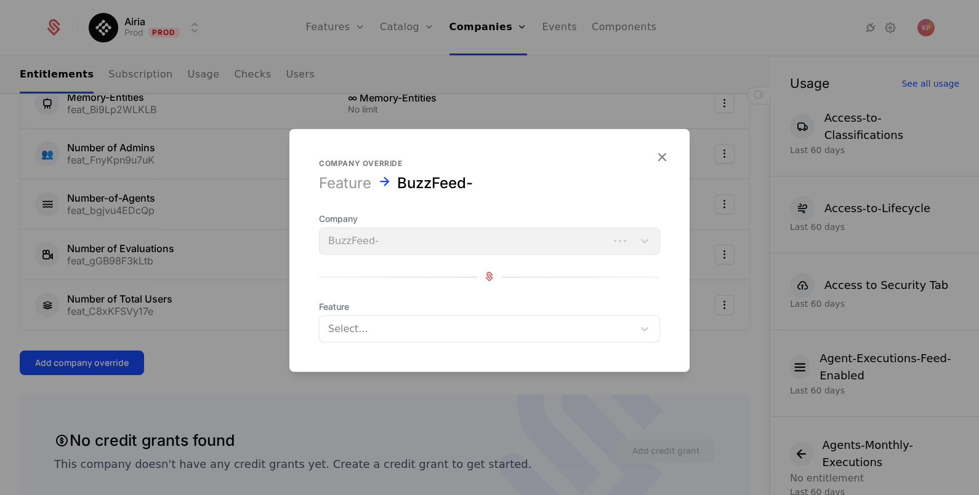
click at [439, 342] on form "Company override Feature BuzzFeed- Company BuzzFeed- Feature Select..." at bounding box center [489, 250] width 400 height 243
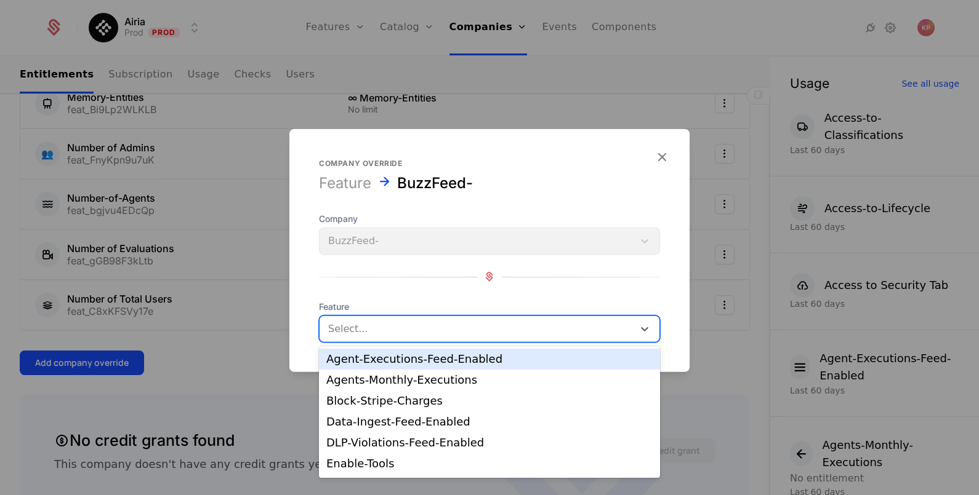
click at [409, 326] on div at bounding box center [476, 328] width 297 height 17
type input "***"
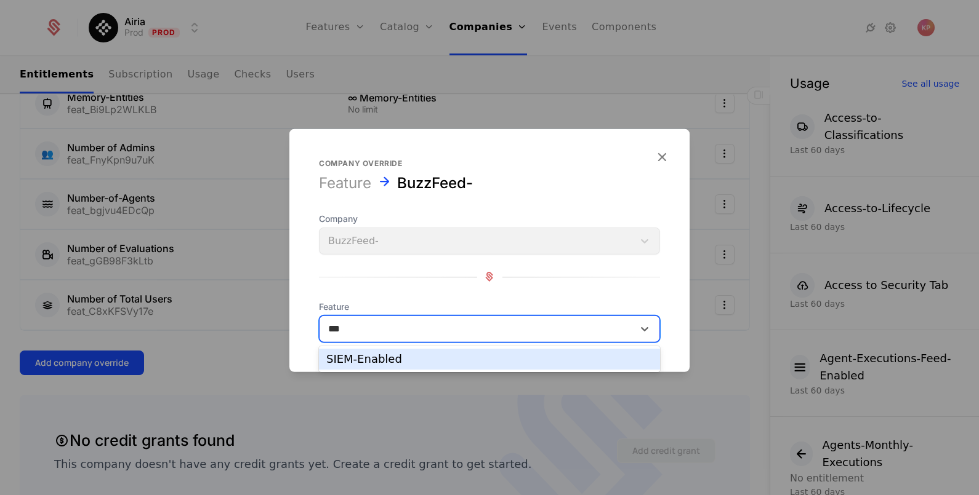
click at [404, 356] on div "SIEM-Enabled" at bounding box center [489, 359] width 326 height 11
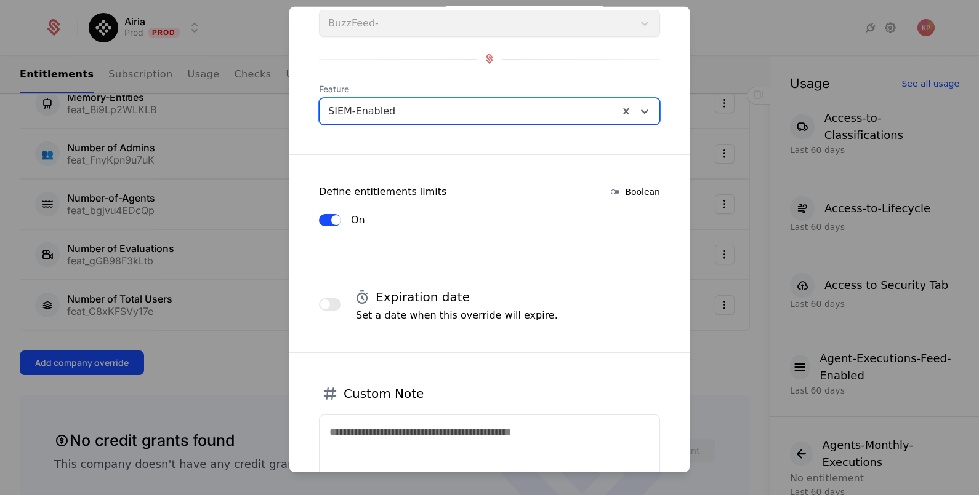
scroll to position [187, 0]
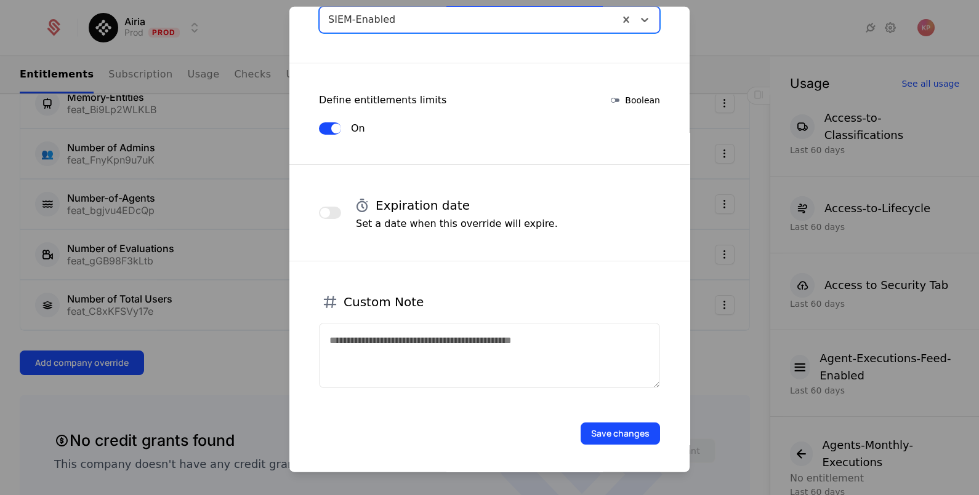
click at [602, 425] on button "Save changes" at bounding box center [619, 433] width 79 height 22
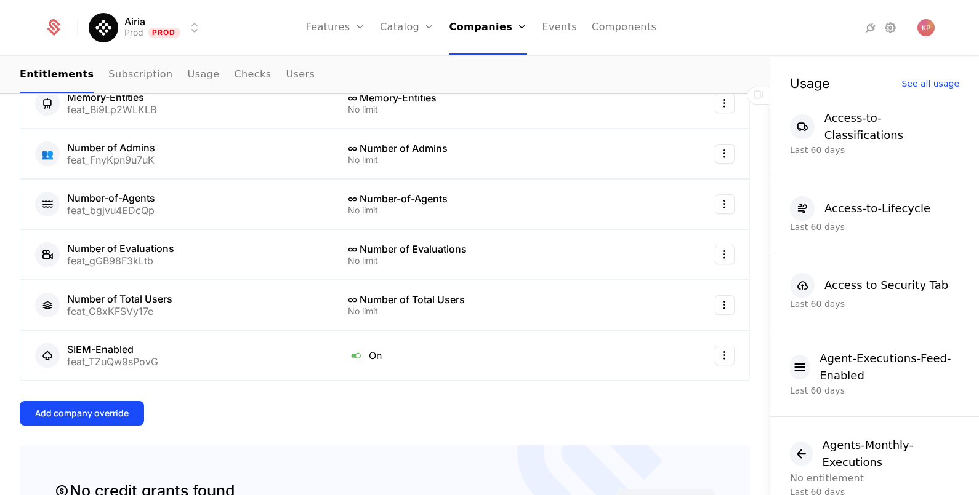
click at [76, 413] on div "Add company override" at bounding box center [82, 413] width 94 height 12
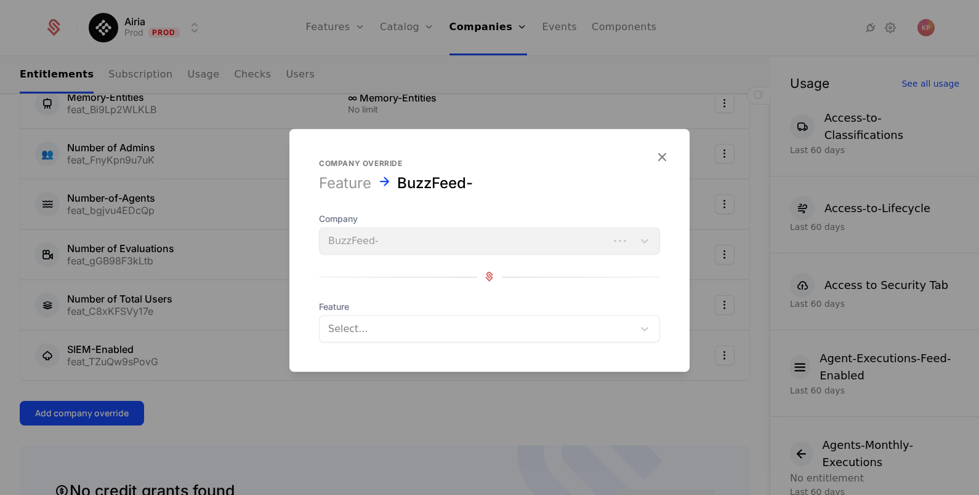
click at [465, 316] on div "Select..." at bounding box center [489, 328] width 341 height 27
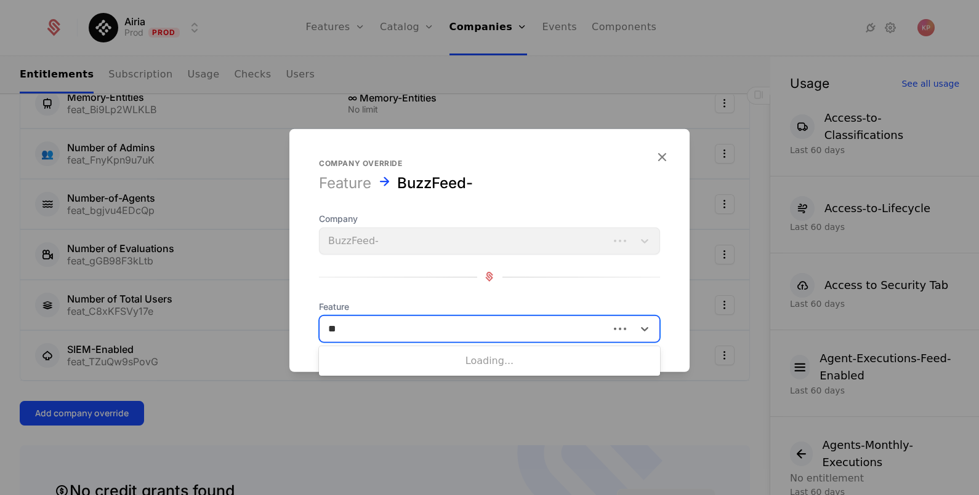
type input "***"
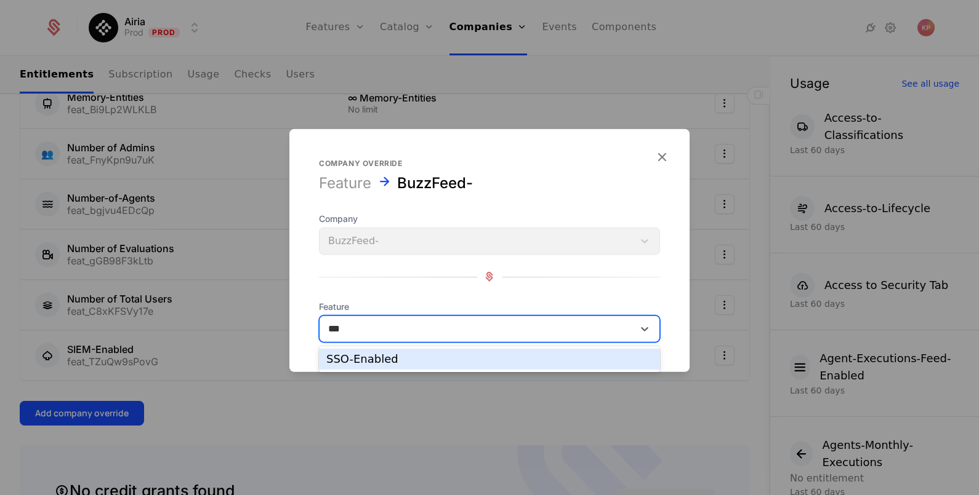
click at [431, 363] on div "SSO-Enabled" at bounding box center [489, 359] width 326 height 11
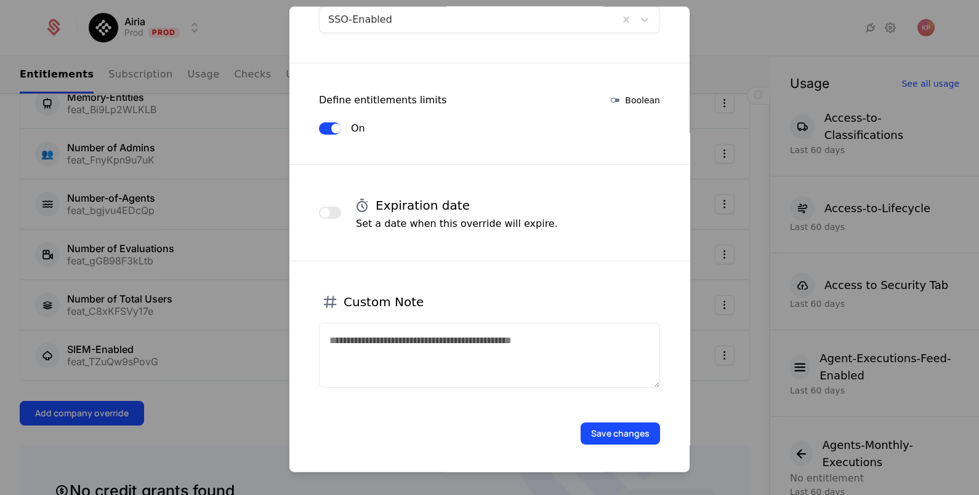
click at [615, 428] on button "Save changes" at bounding box center [619, 433] width 79 height 22
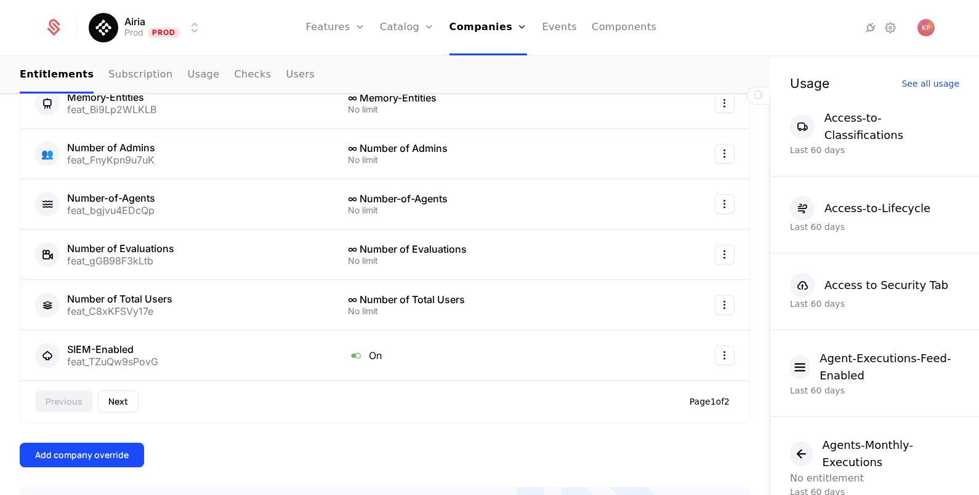
click at [95, 454] on div "Add company override" at bounding box center [82, 455] width 94 height 12
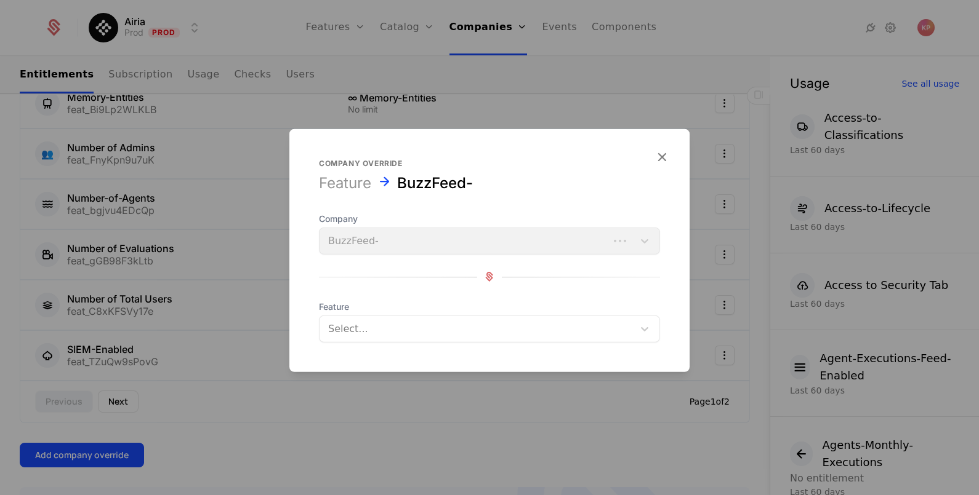
click at [457, 316] on div "Select..." at bounding box center [489, 328] width 341 height 27
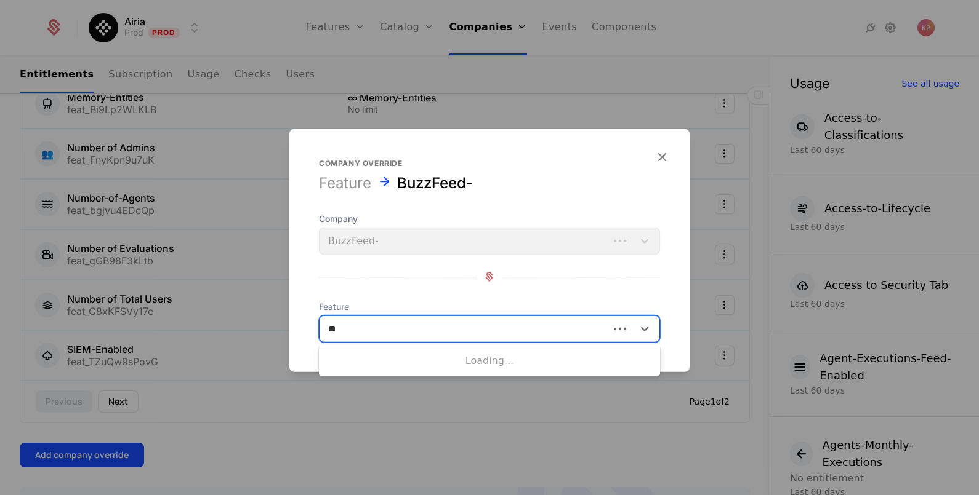
type input "***"
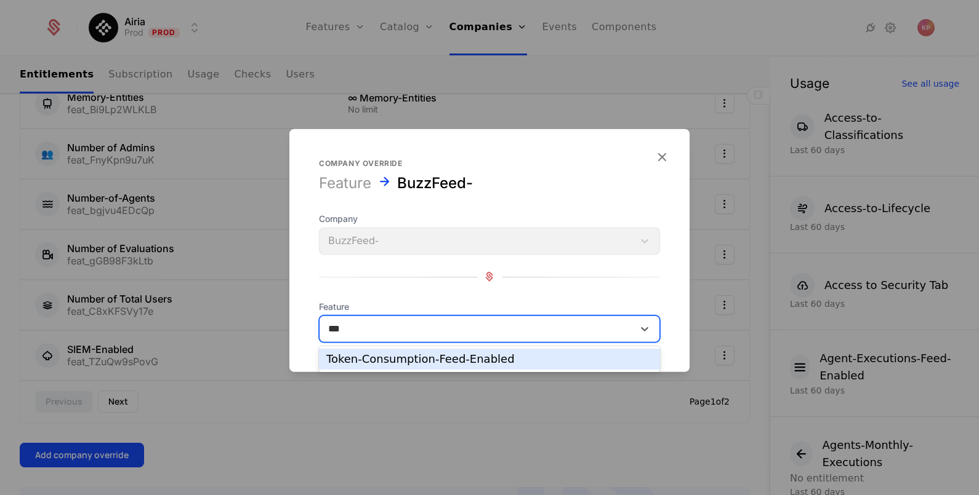
click at [418, 358] on div "Token-Consumption-Feed-Enabled" at bounding box center [489, 359] width 326 height 11
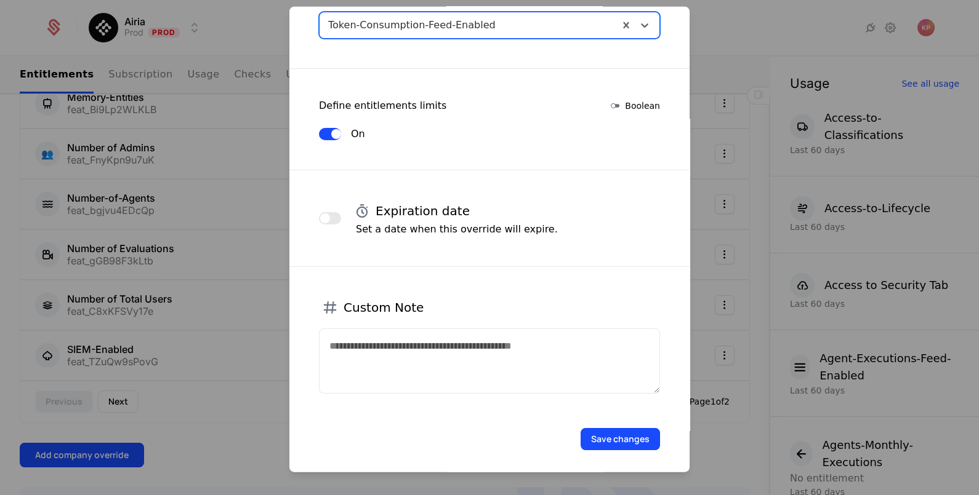
scroll to position [206, 0]
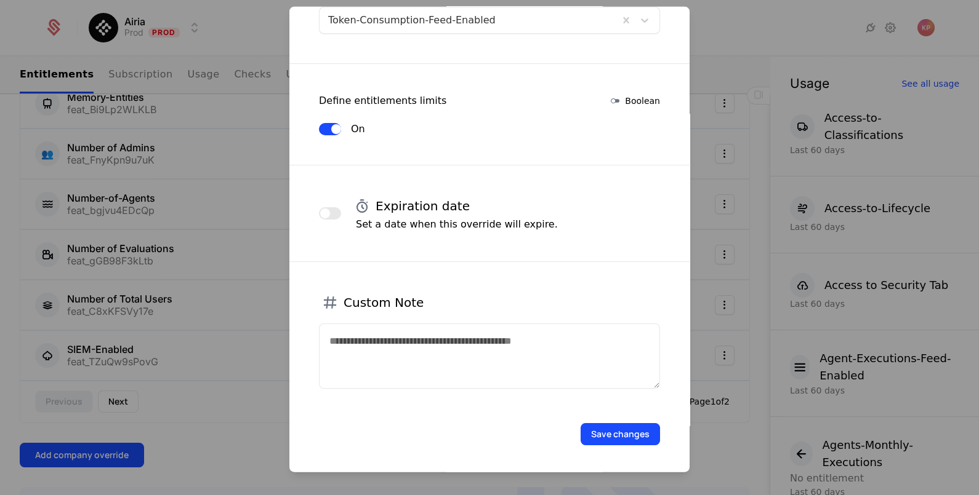
click at [585, 437] on button "Save changes" at bounding box center [619, 434] width 79 height 22
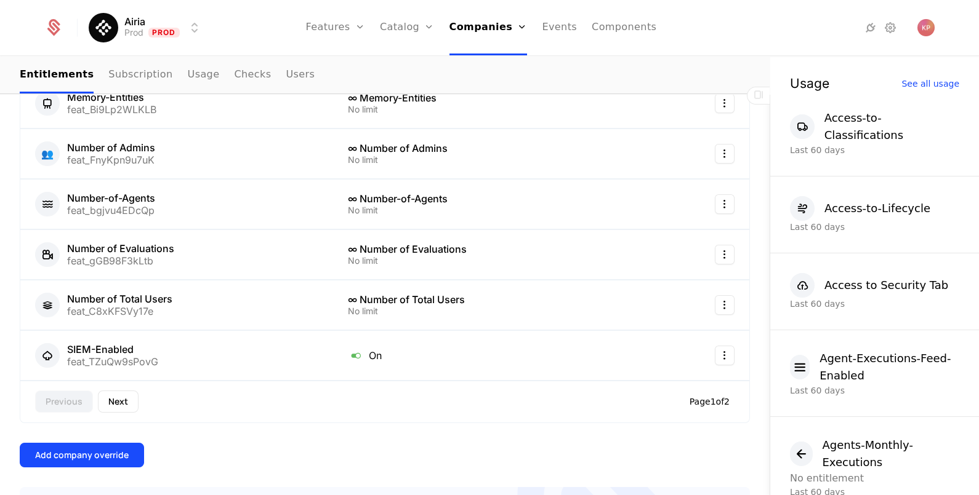
click at [84, 451] on div "Add company override" at bounding box center [82, 455] width 94 height 12
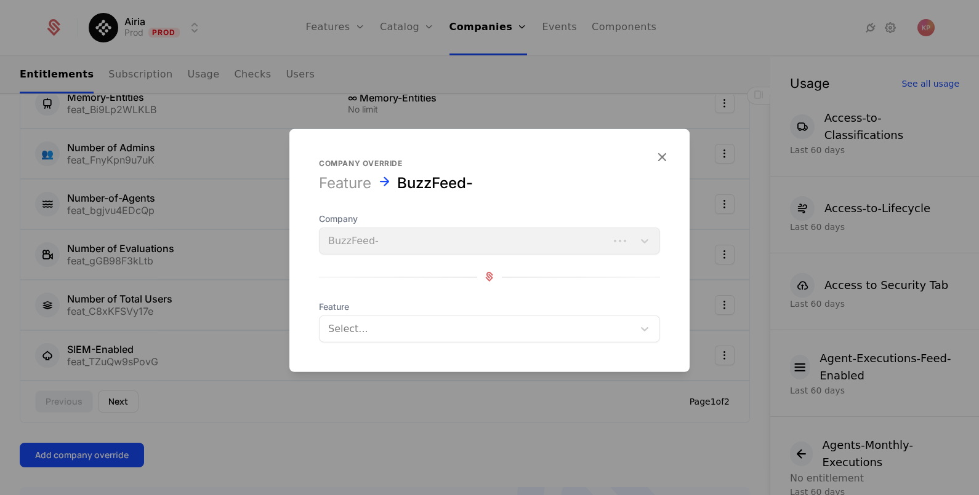
click at [415, 335] on div at bounding box center [476, 328] width 297 height 17
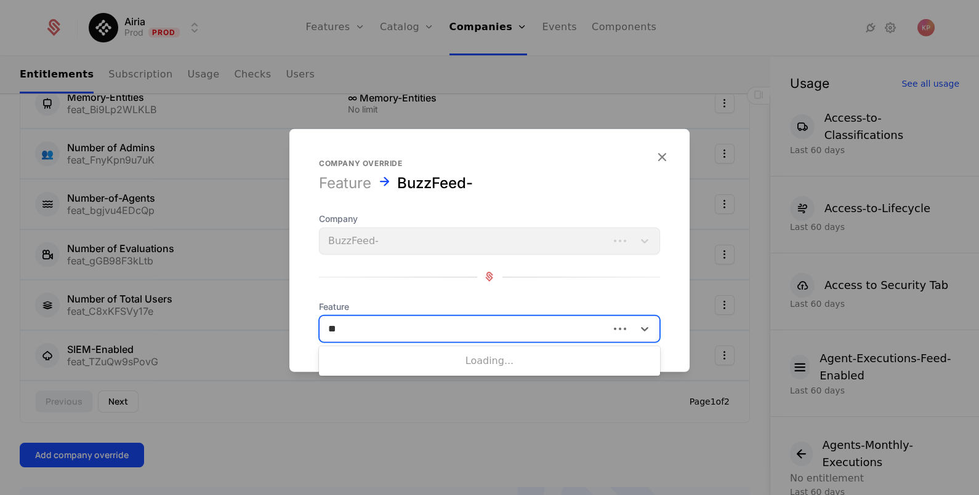
type input "***"
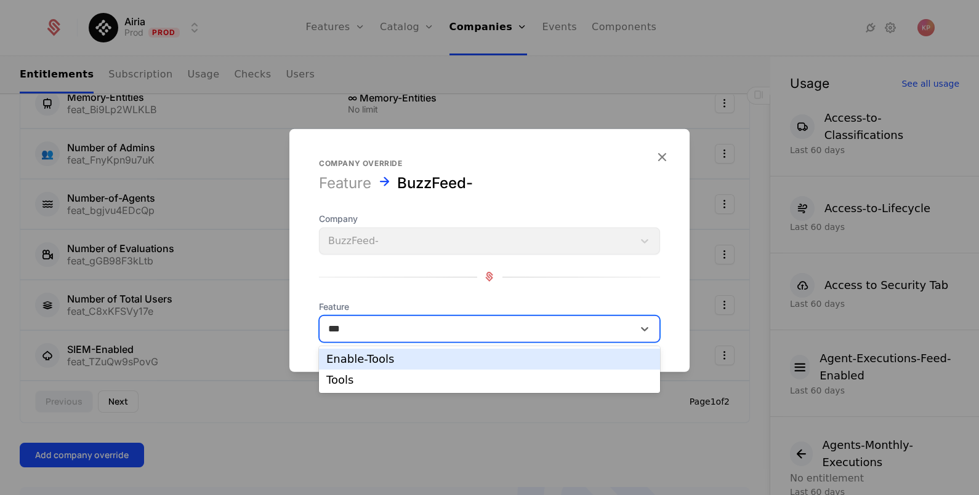
click at [404, 366] on div "Enable-Tools" at bounding box center [489, 359] width 341 height 21
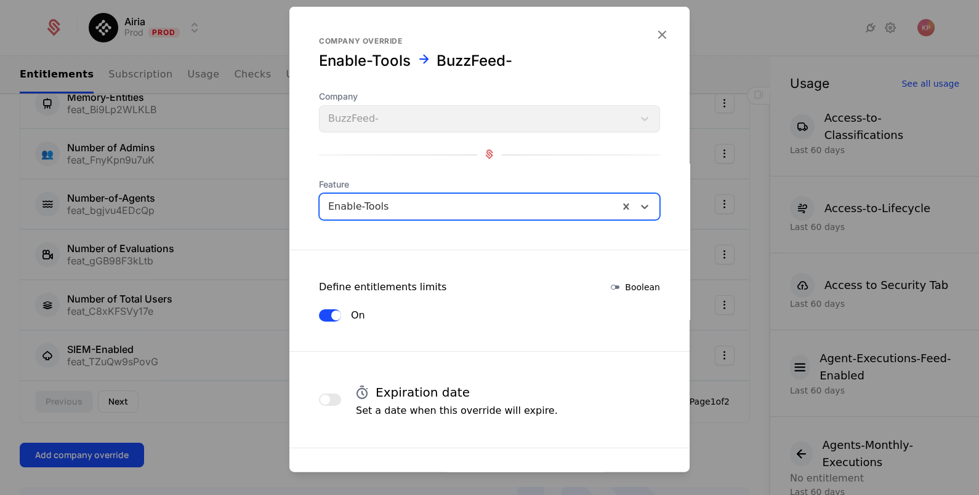
scroll to position [187, 0]
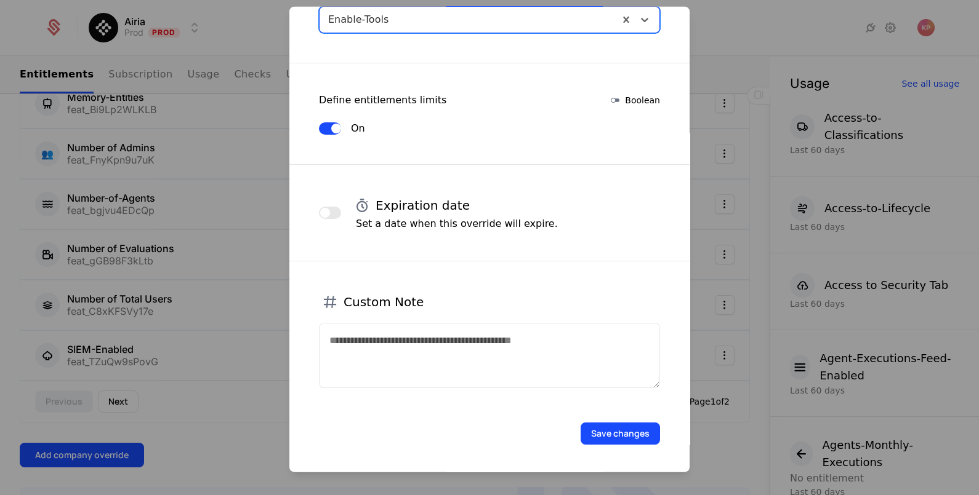
click at [608, 428] on button "Save changes" at bounding box center [619, 433] width 79 height 22
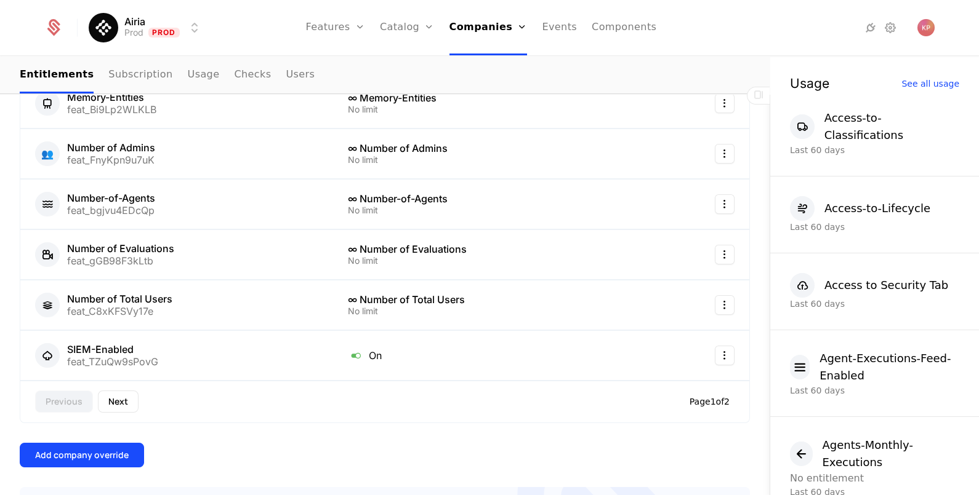
click at [102, 449] on div "Add company override" at bounding box center [82, 455] width 94 height 12
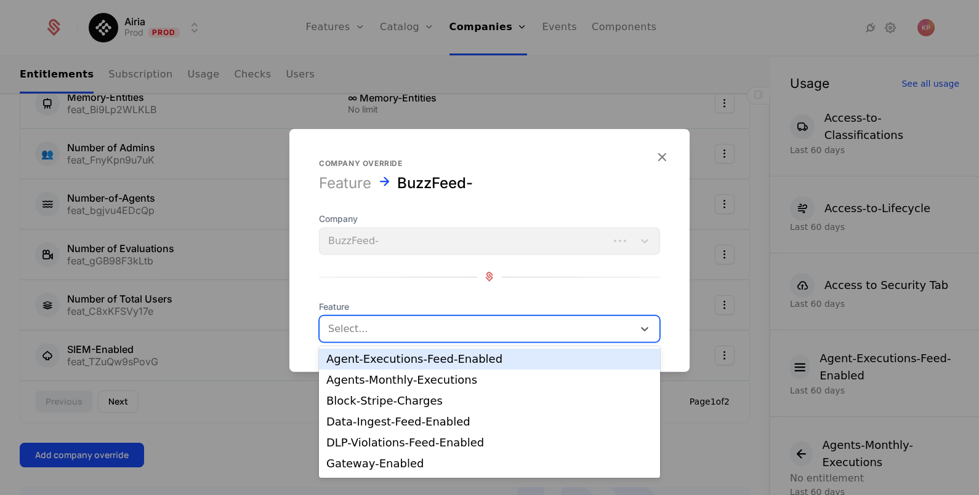
click at [432, 337] on div "Select..." at bounding box center [476, 329] width 314 height 22
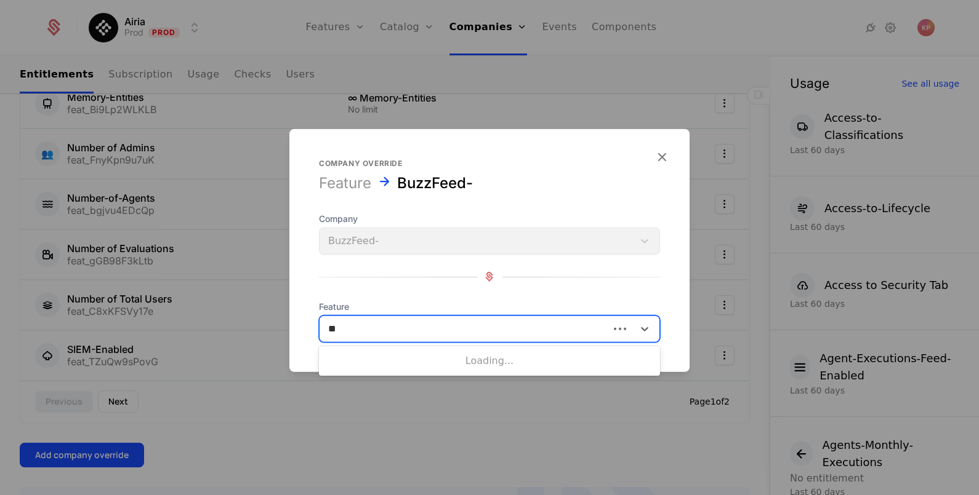
type input "***"
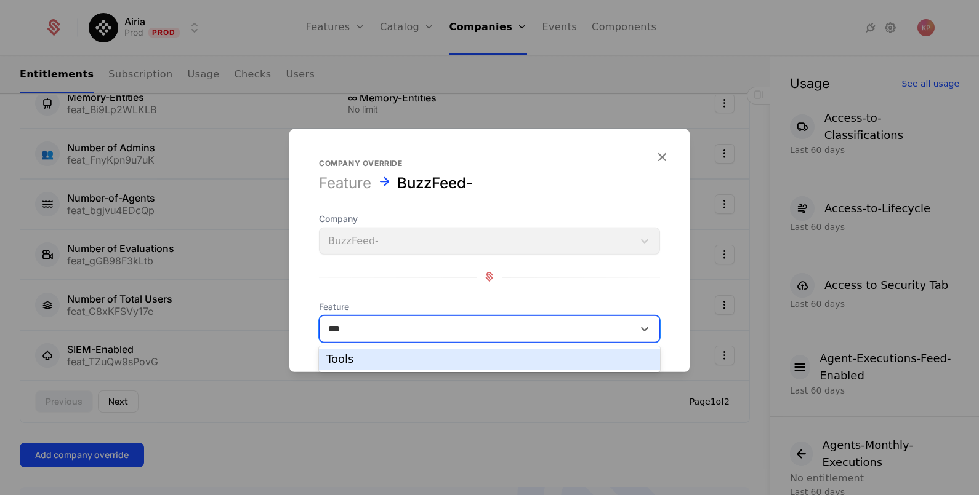
click at [410, 356] on div "Tools" at bounding box center [489, 359] width 326 height 11
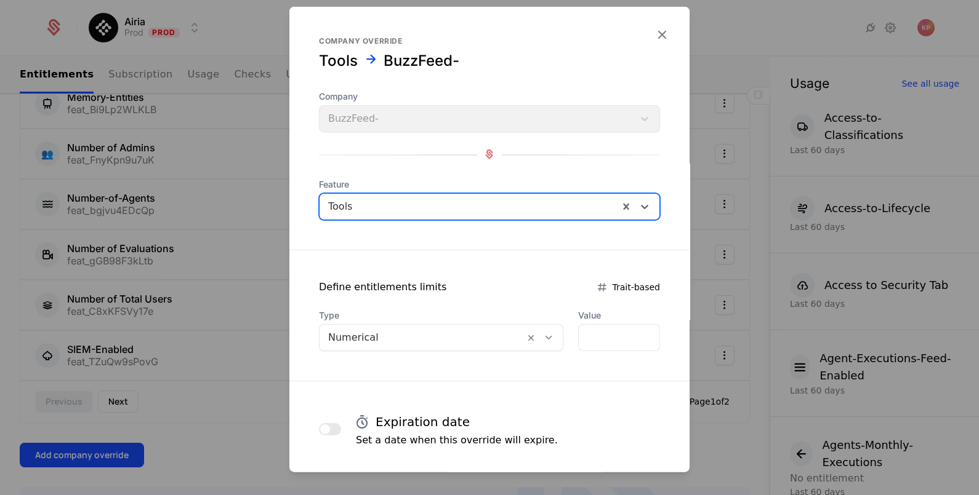
click at [427, 337] on div at bounding box center [422, 337] width 188 height 17
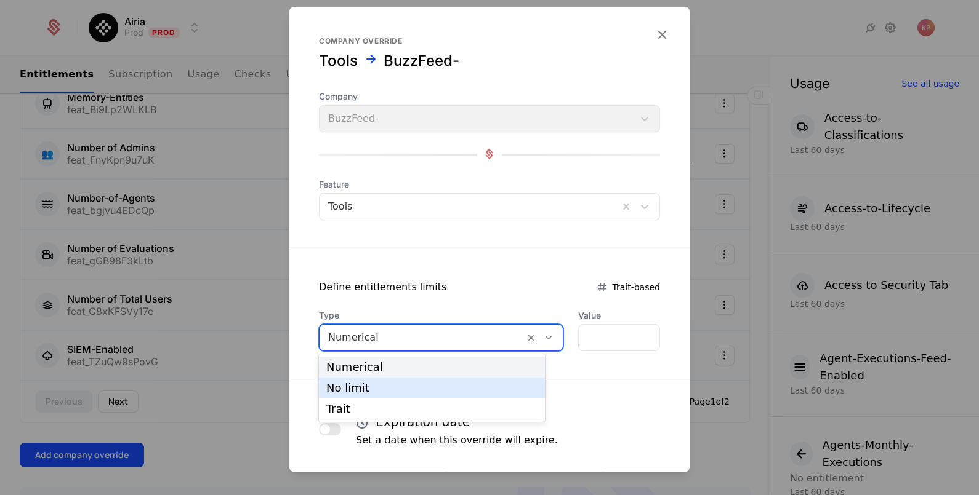
click at [410, 382] on div "No limit" at bounding box center [432, 388] width 226 height 21
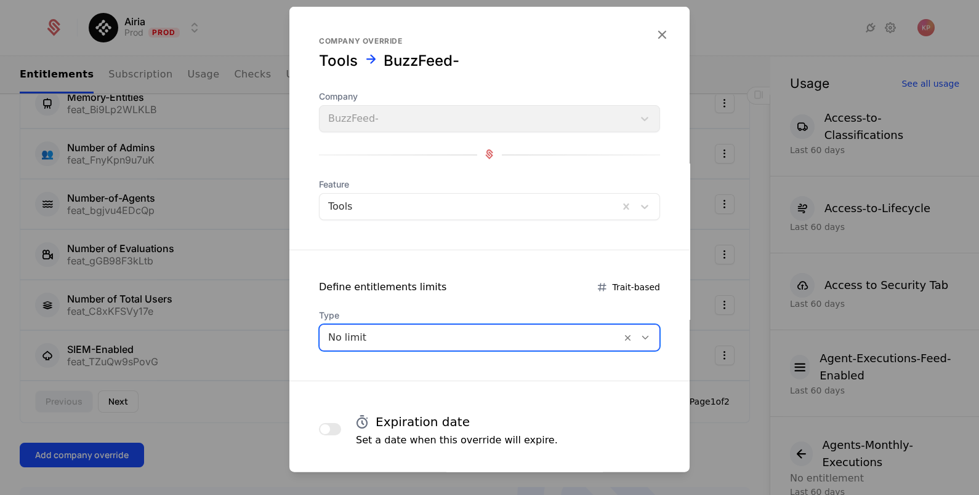
scroll to position [216, 0]
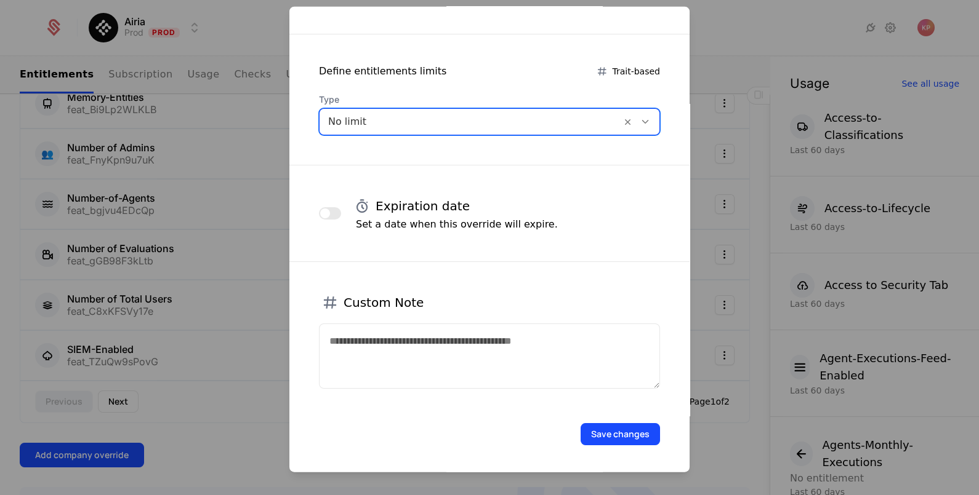
click at [597, 423] on button "Save changes" at bounding box center [619, 434] width 79 height 22
